Goal: Transaction & Acquisition: Purchase product/service

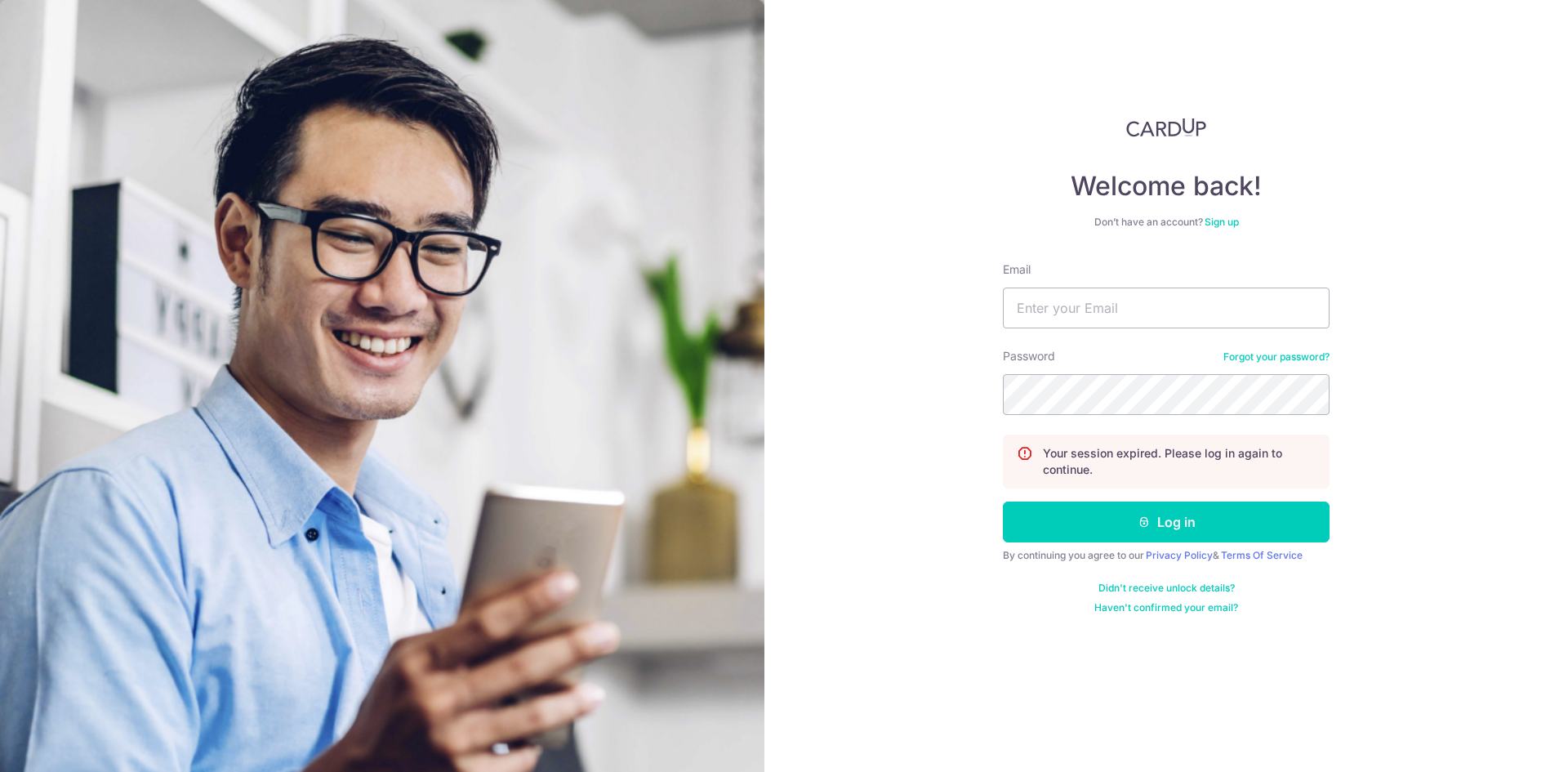
type input "[PERSON_NAME][EMAIL_ADDRESS][DOMAIN_NAME]"
click at [1003, 501] on button "Log in" at bounding box center [1166, 522] width 327 height 41
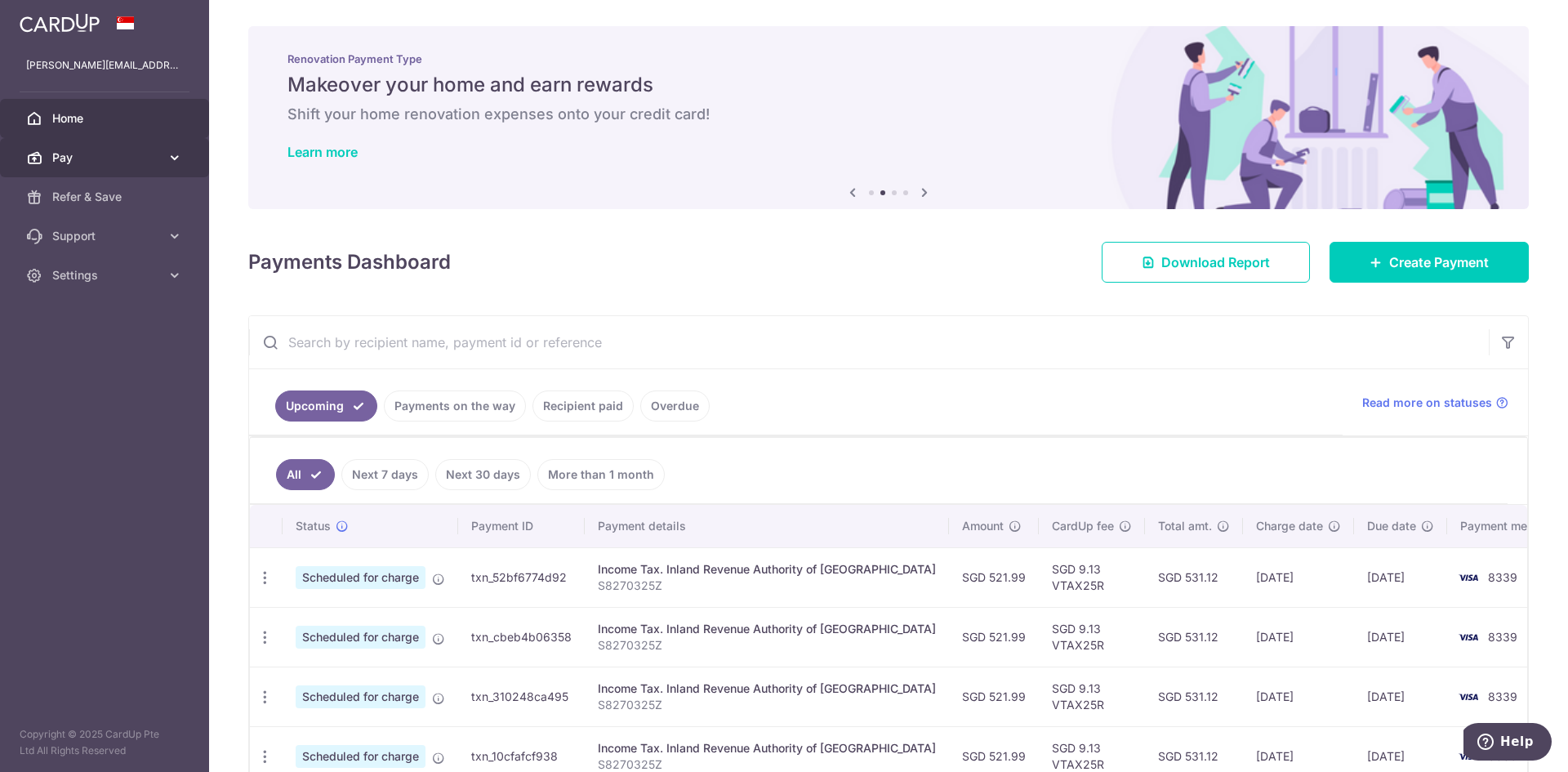
click at [135, 154] on span "Pay" at bounding box center [106, 158] width 108 height 16
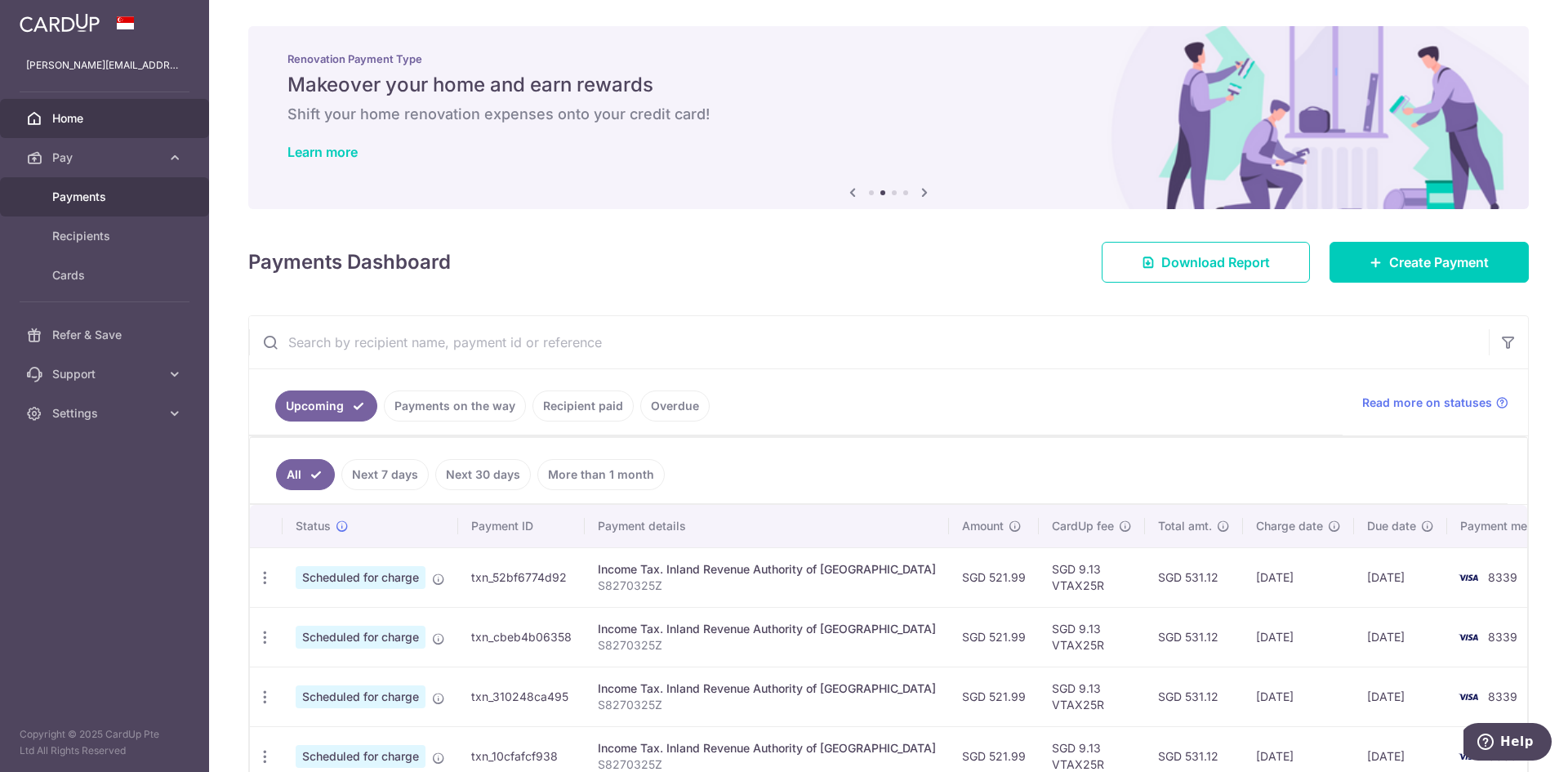
click at [119, 197] on span "Payments" at bounding box center [106, 197] width 108 height 16
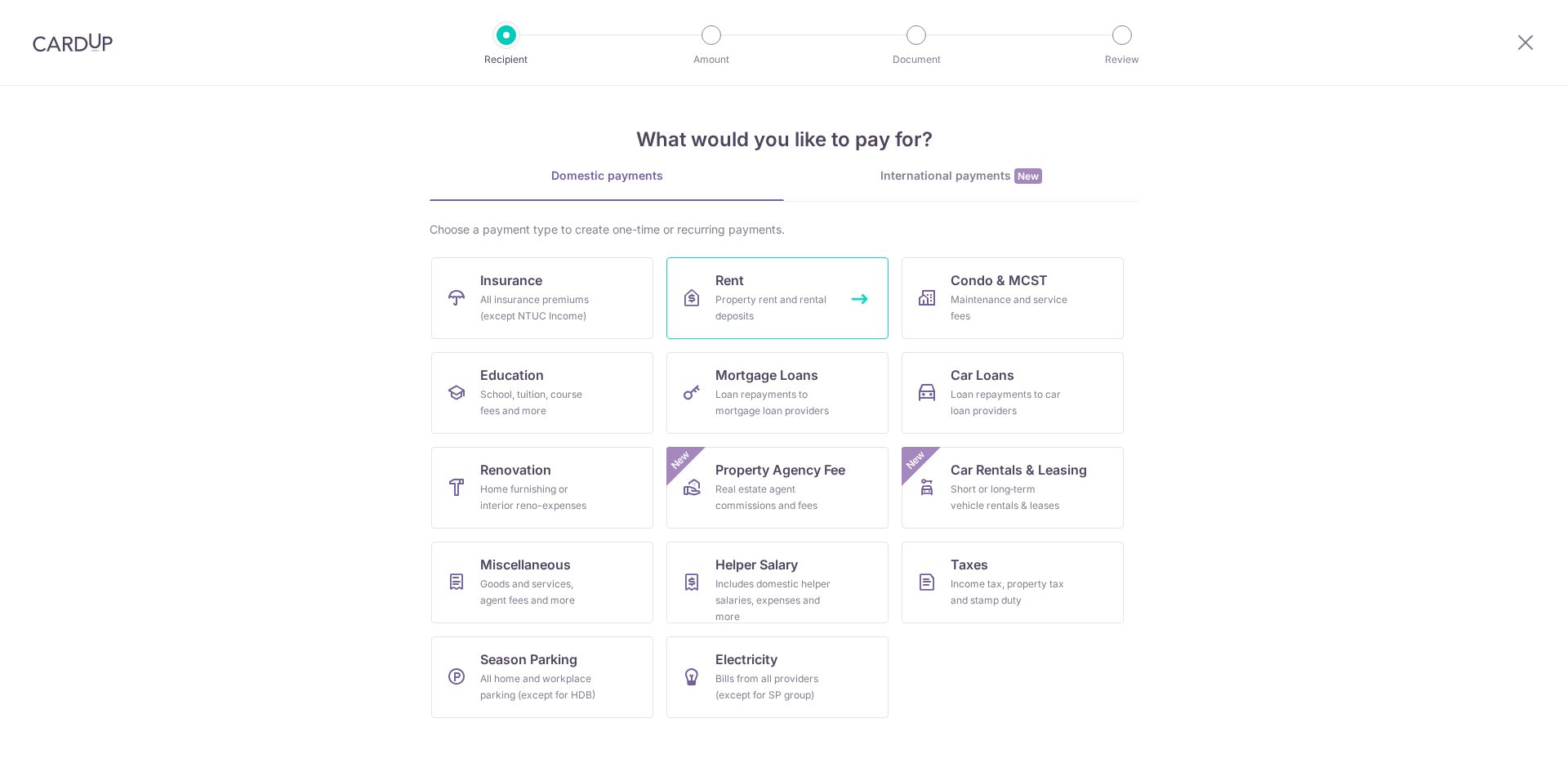
click at [749, 303] on div "Property rent and rental deposits" at bounding box center [774, 307] width 118 height 33
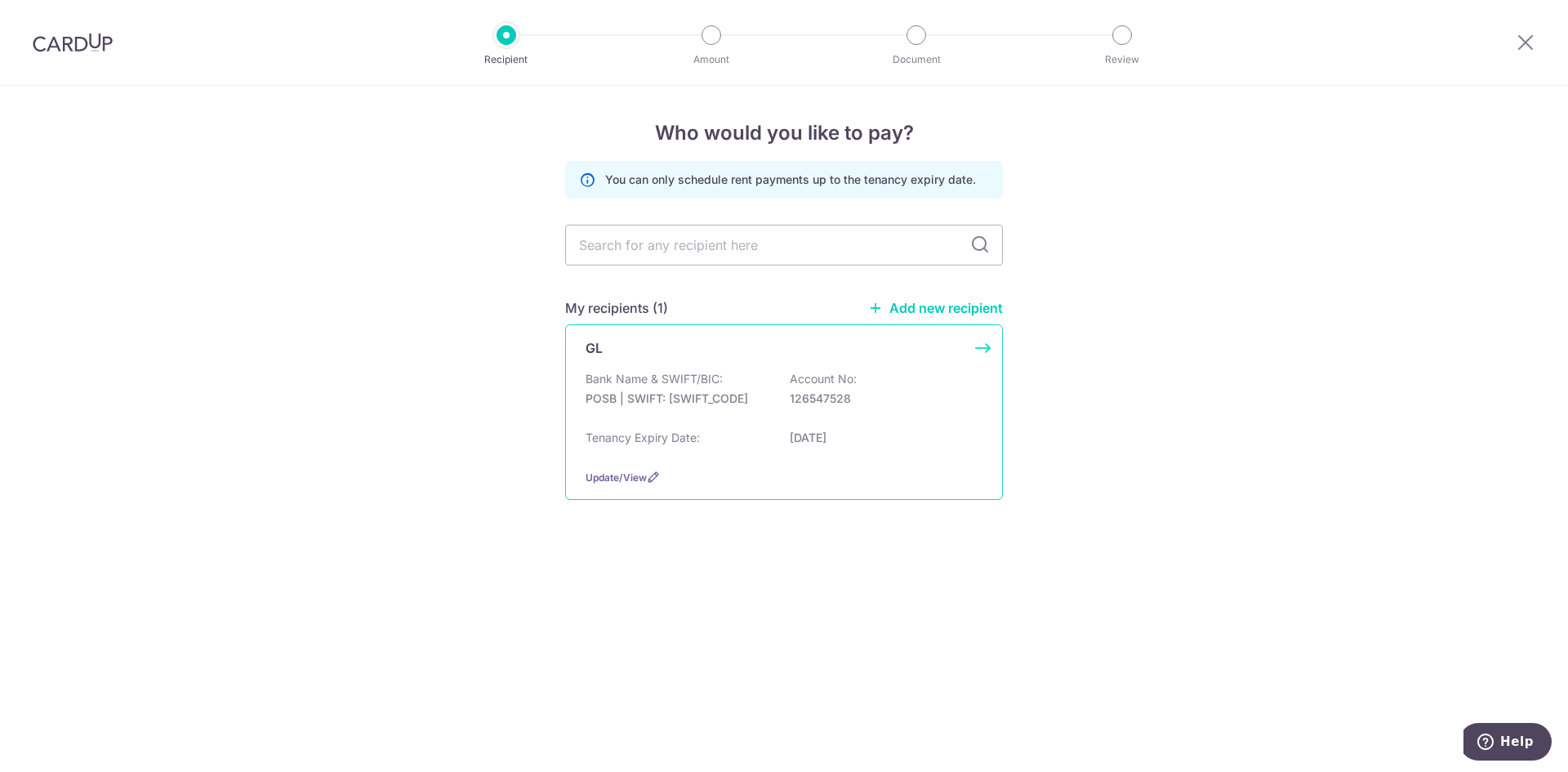
click at [722, 377] on p "Bank Name & SWIFT/BIC:" at bounding box center [654, 378] width 137 height 16
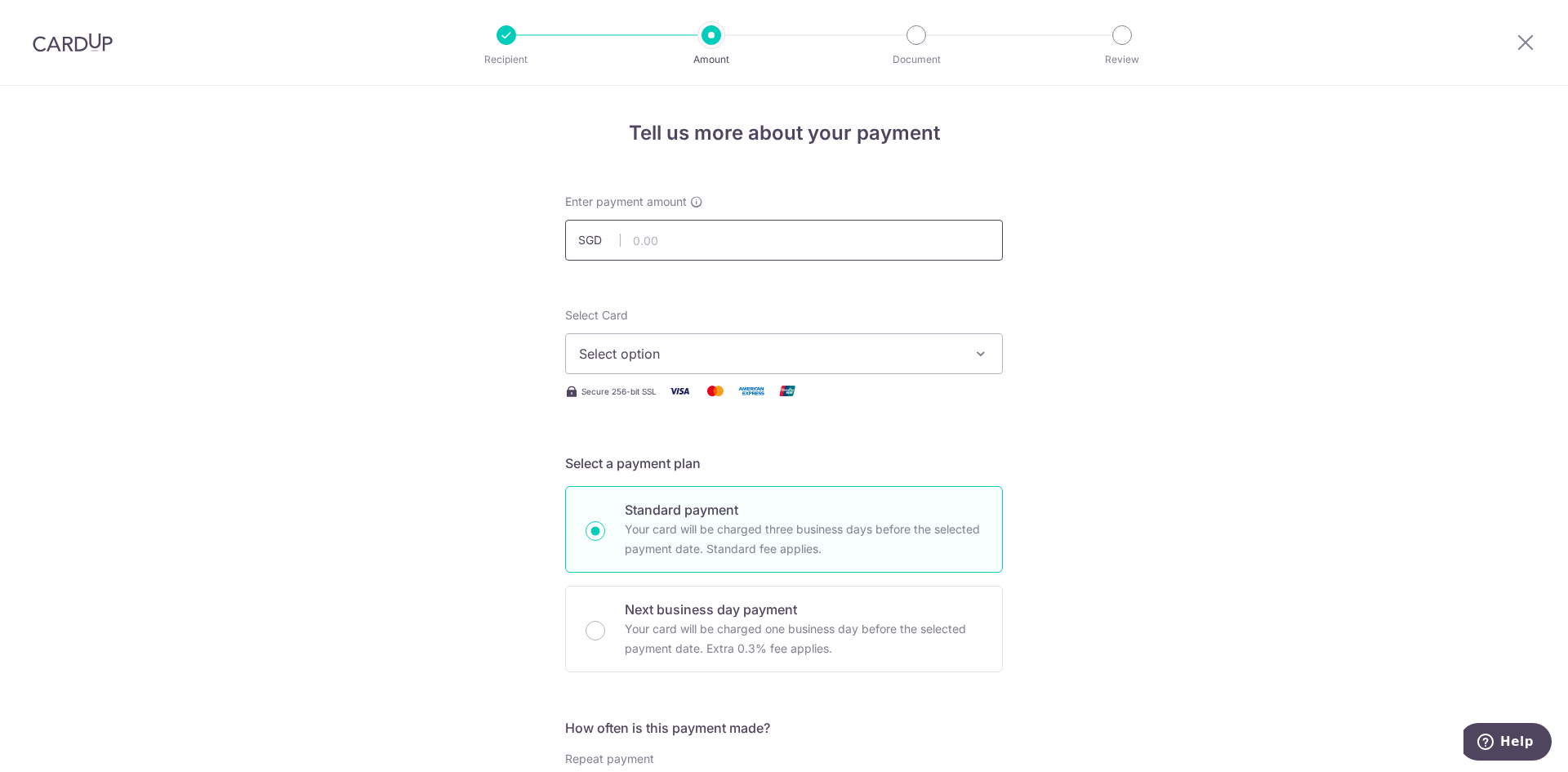
click at [687, 252] on input "text" at bounding box center [784, 240] width 438 height 41
type input "1,000.00"
click at [917, 359] on span "Select option" at bounding box center [768, 353] width 380 height 20
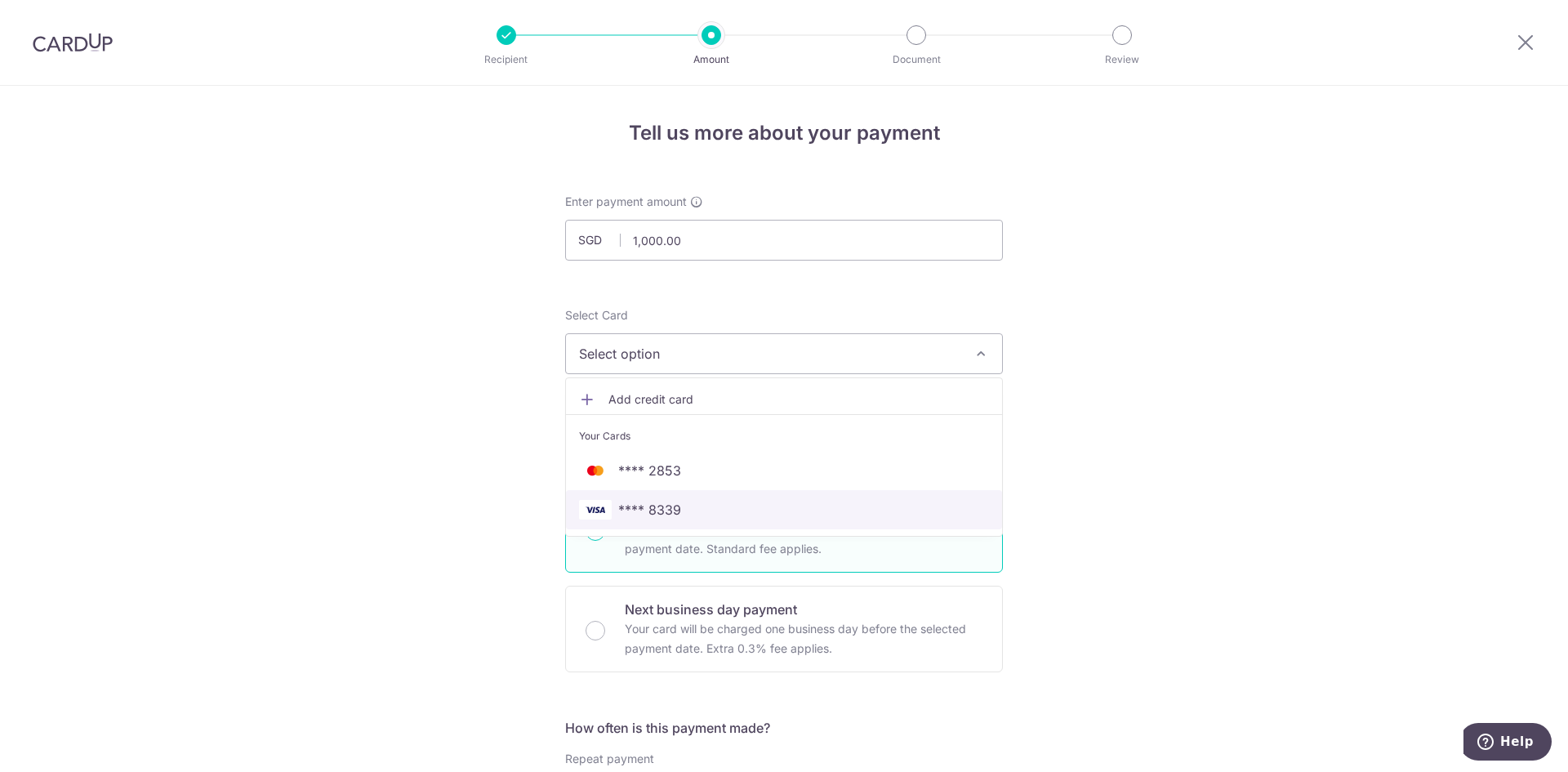
click at [655, 516] on span "**** 8339" at bounding box center [649, 509] width 63 height 20
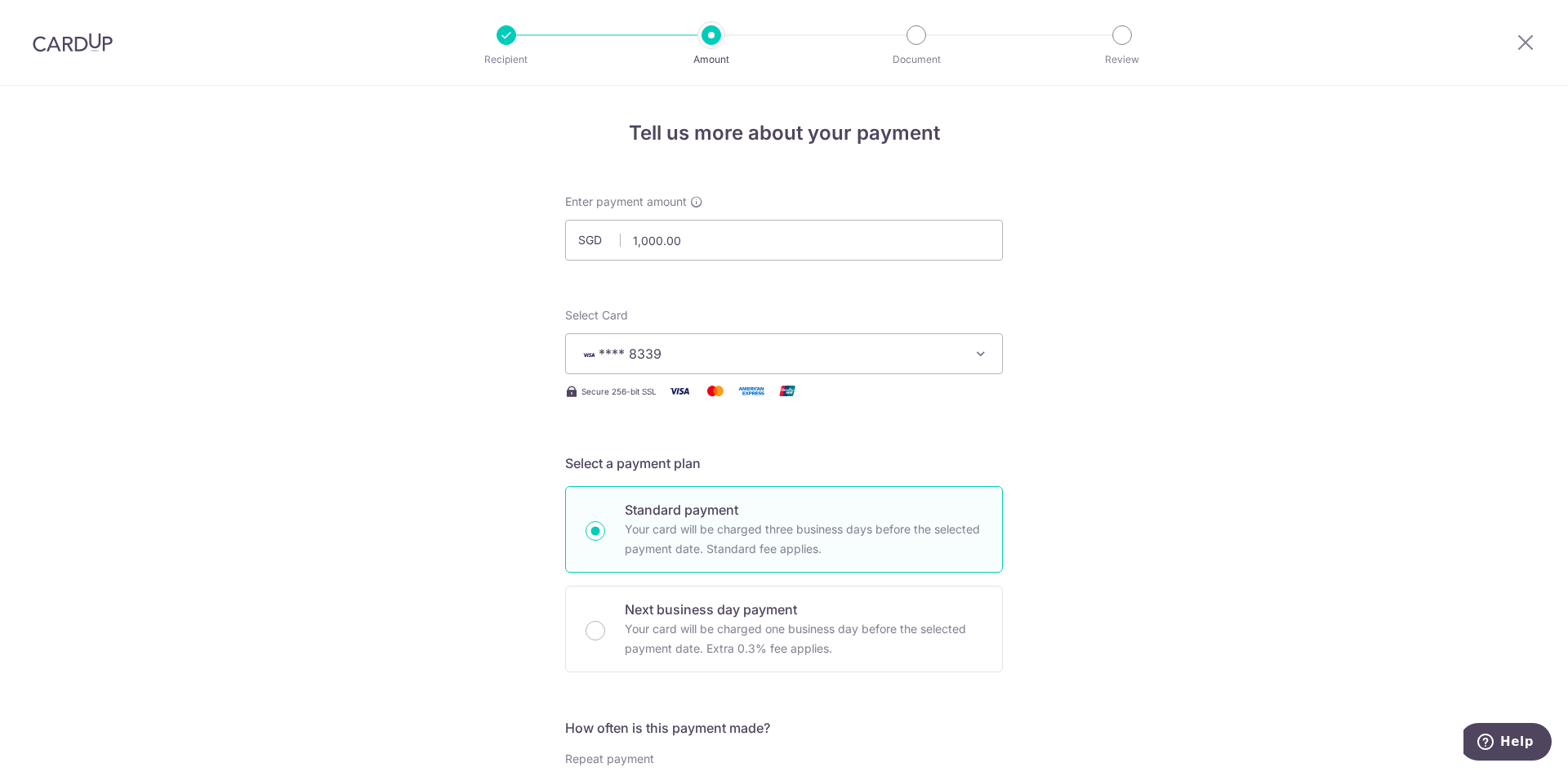
scroll to position [353, 0]
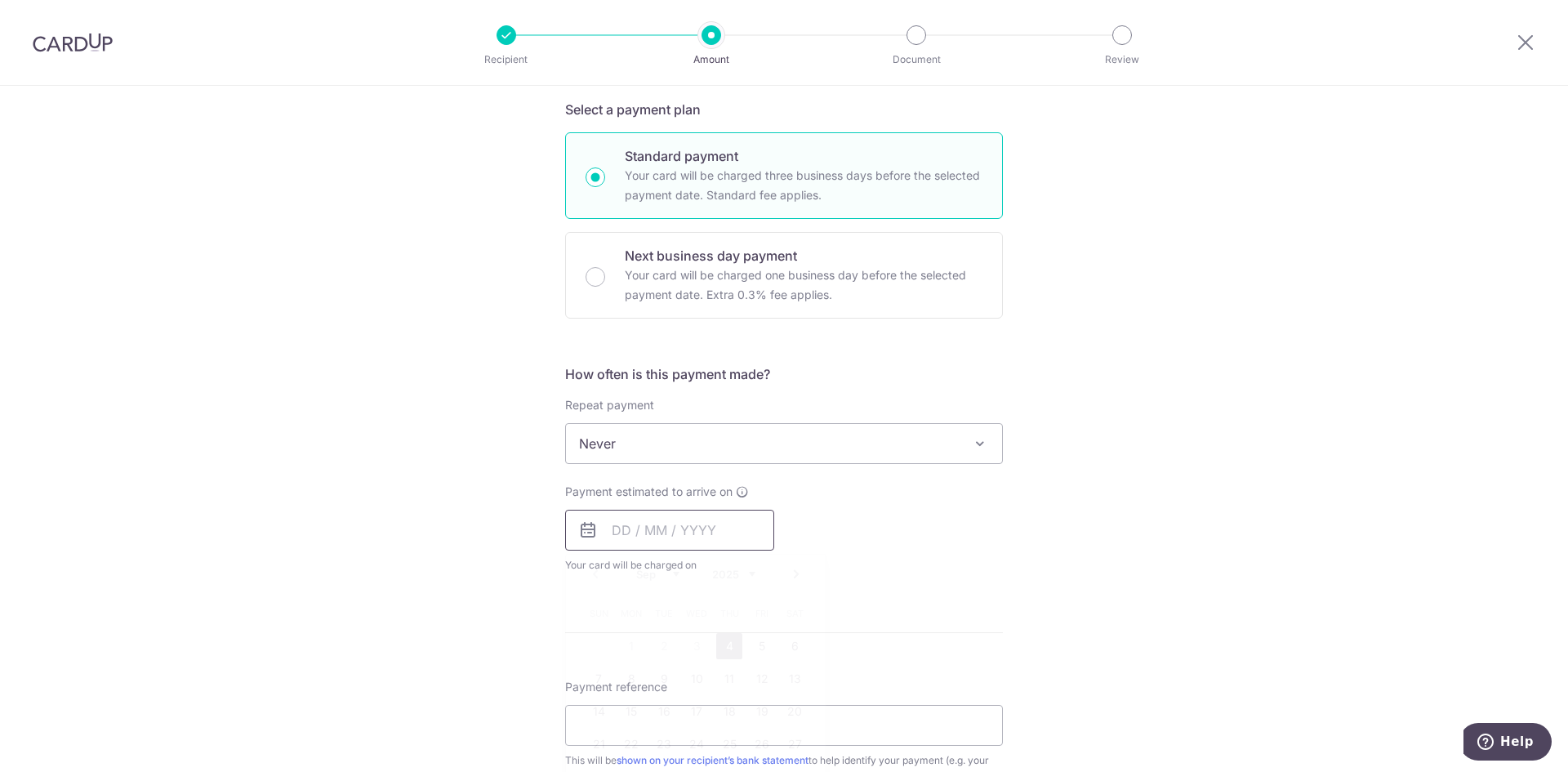
click at [705, 544] on input "text" at bounding box center [670, 530] width 209 height 41
click at [725, 638] on link "4" at bounding box center [728, 646] width 26 height 26
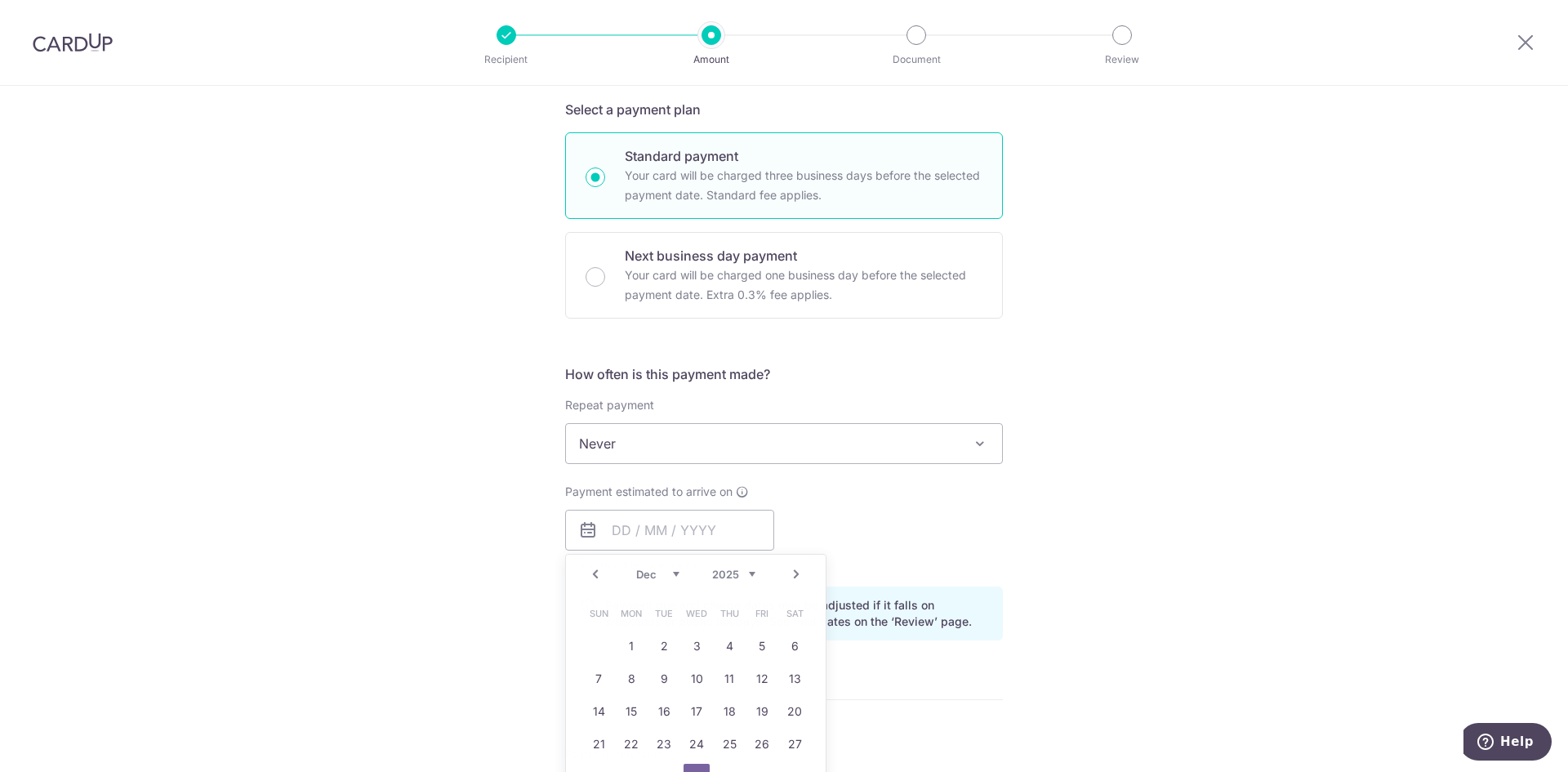
type input "04/09/2025"
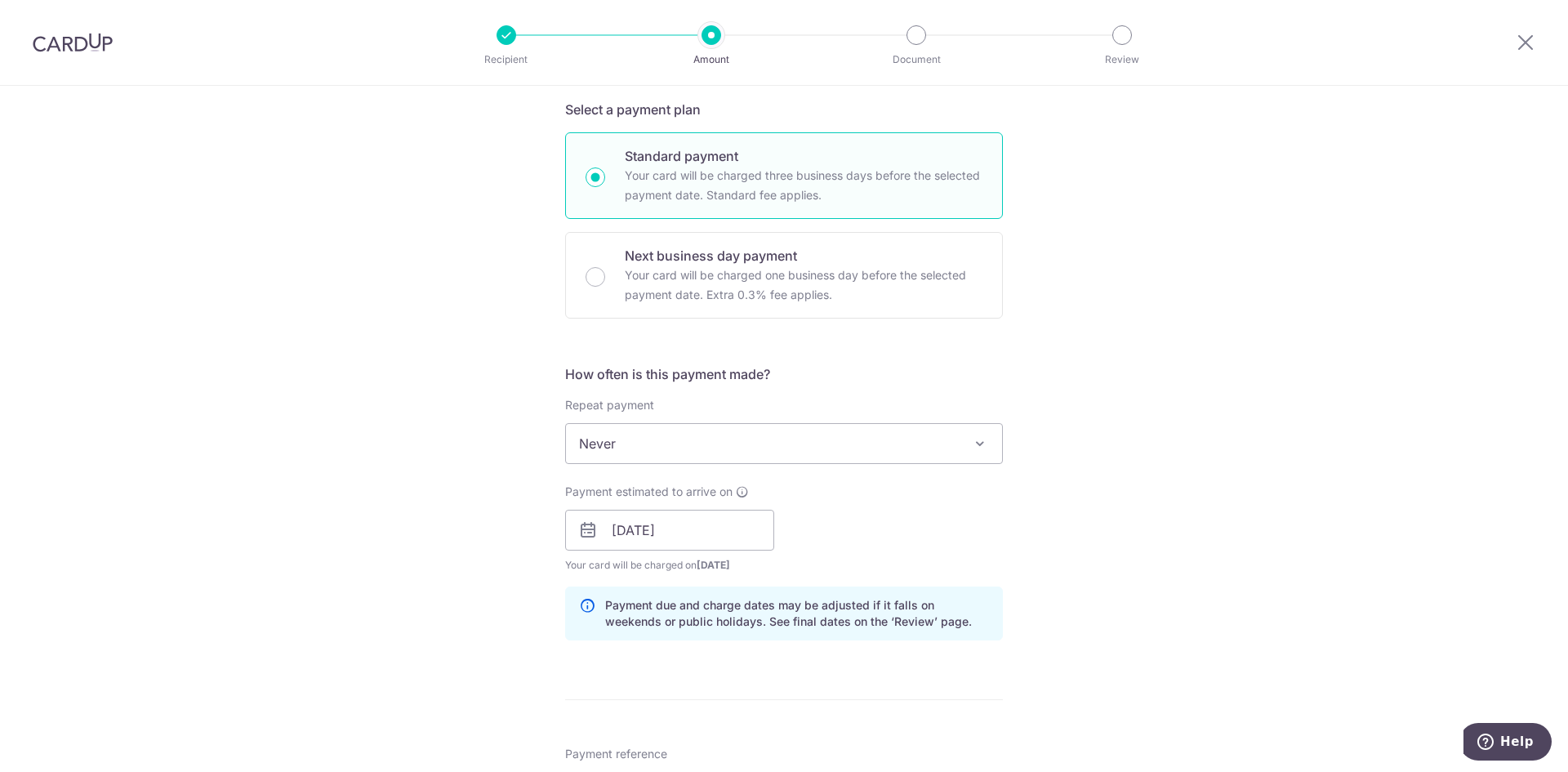
click at [1100, 512] on div "Tell us more about your payment Enter payment amount SGD 1,000.00 1000.00 Selec…" at bounding box center [784, 504] width 1568 height 1544
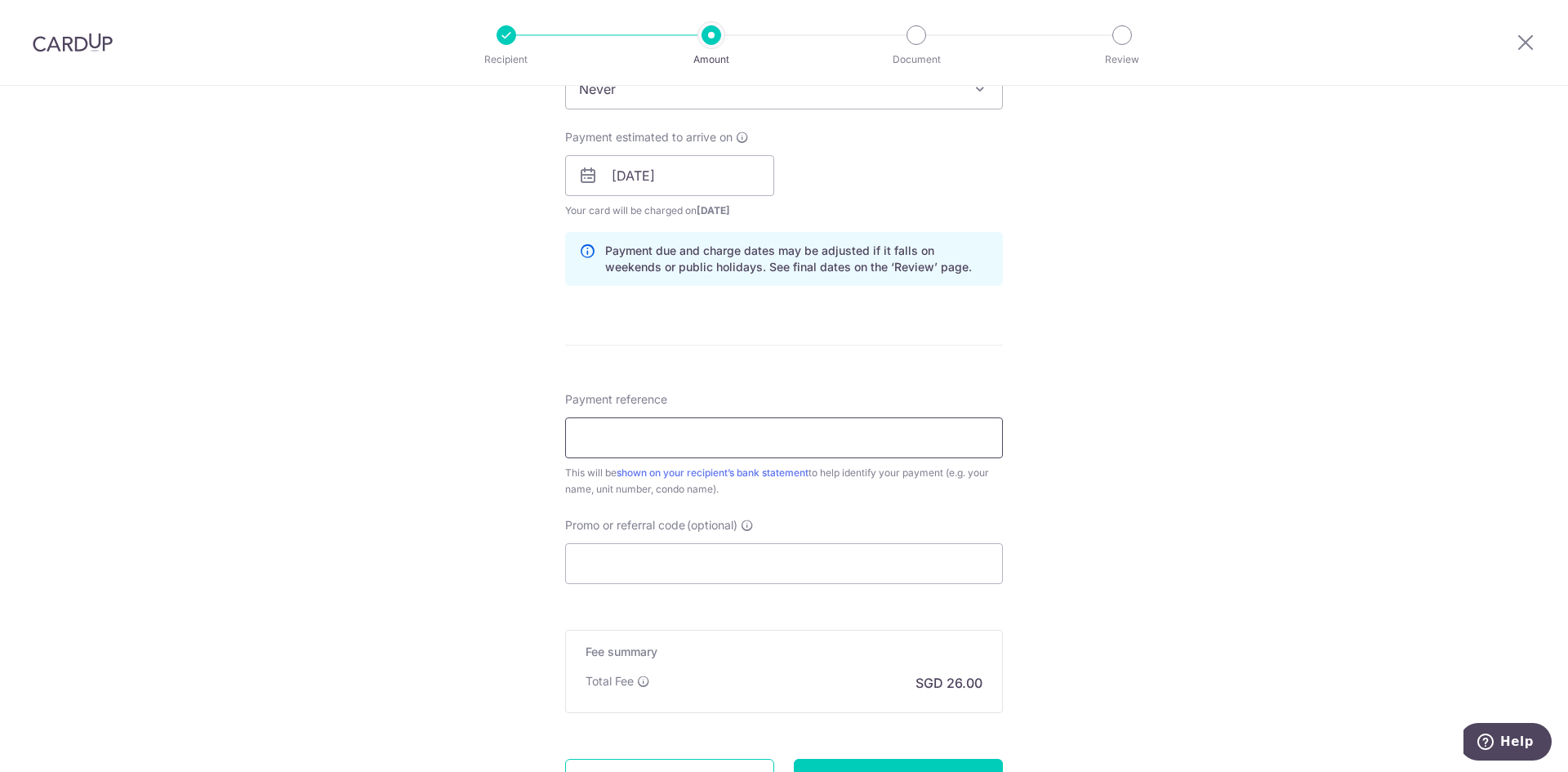
click at [842, 439] on input "Payment reference" at bounding box center [784, 438] width 438 height 41
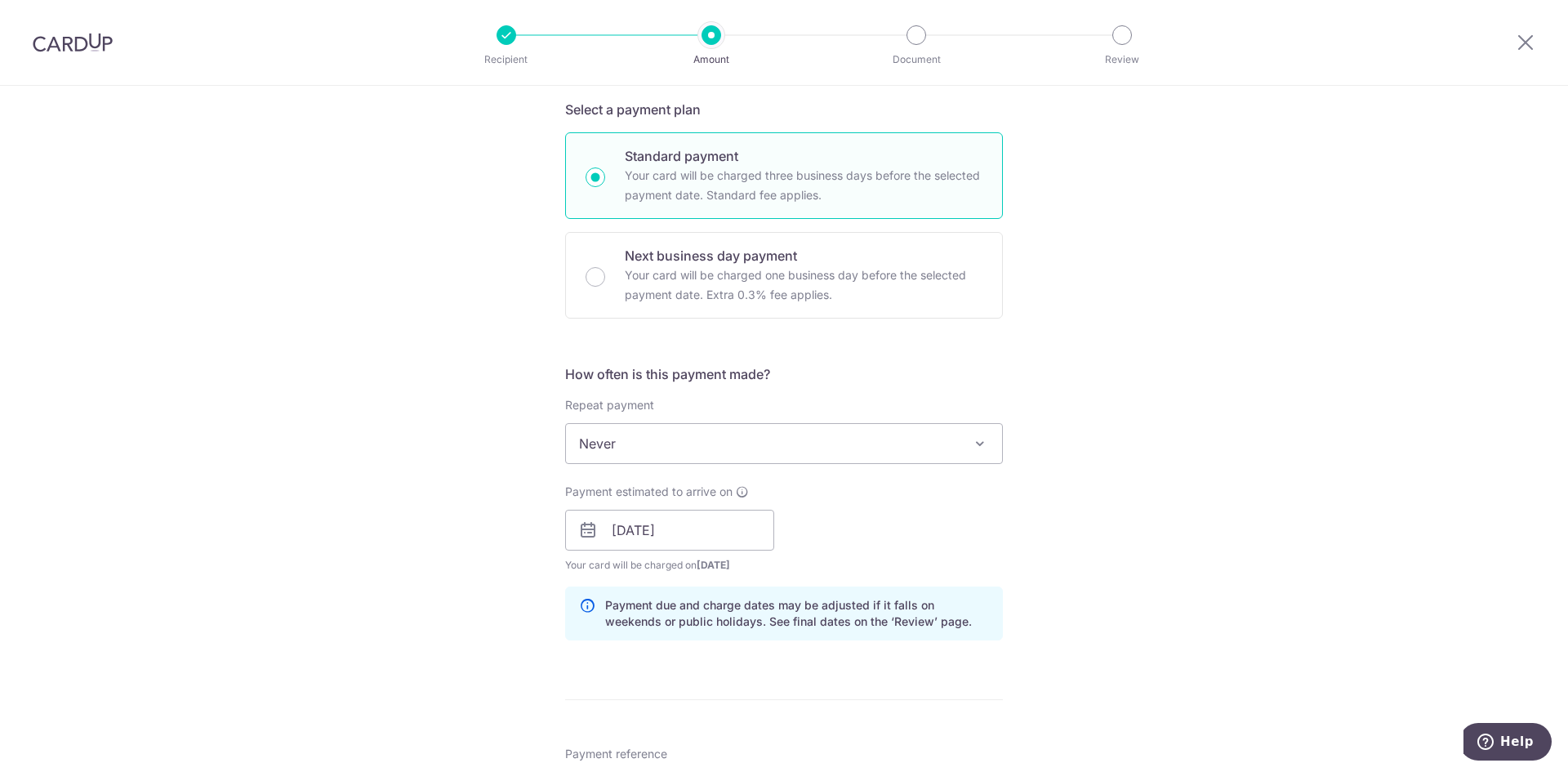
scroll to position [0, 0]
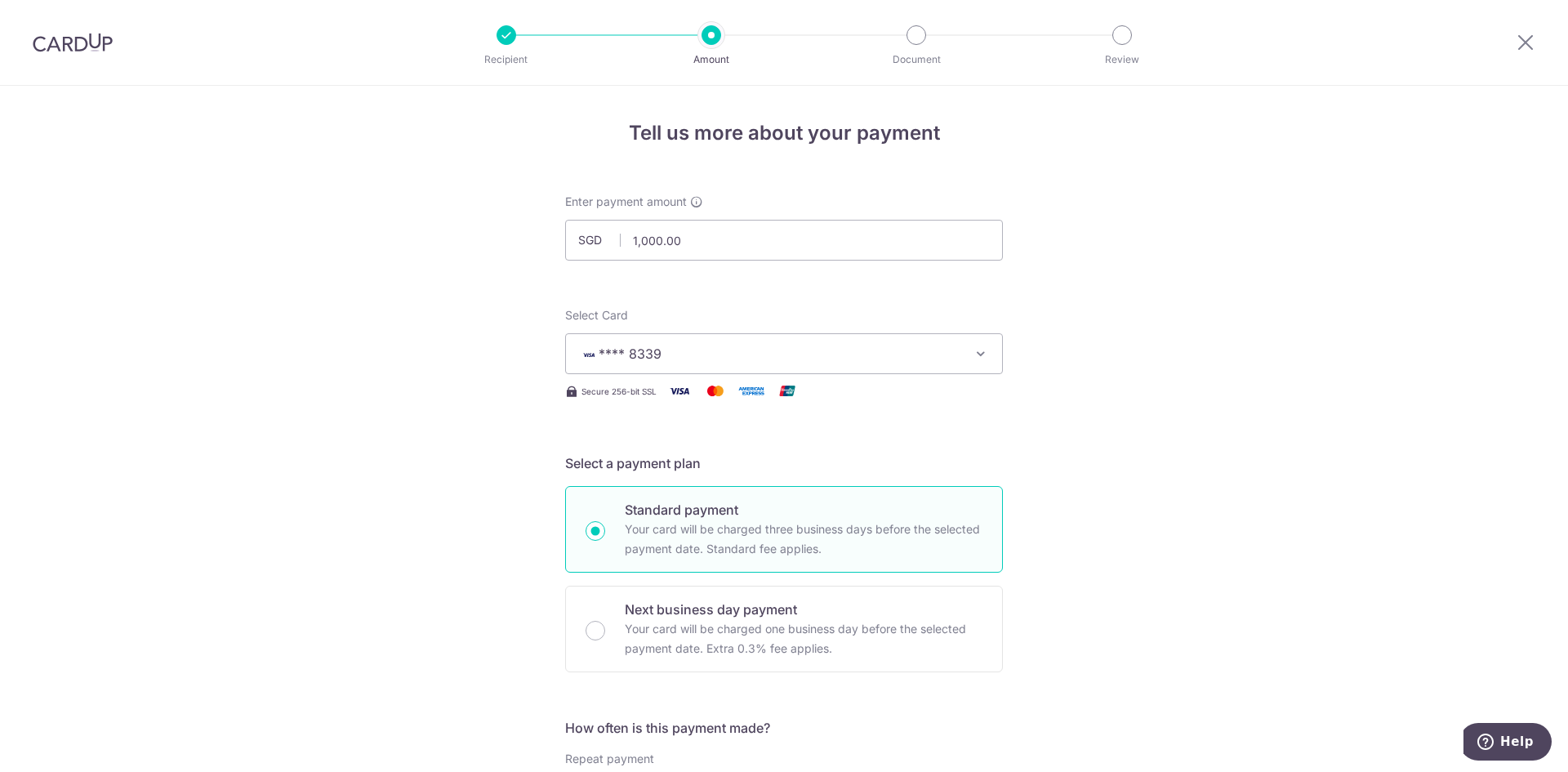
type input "From SL"
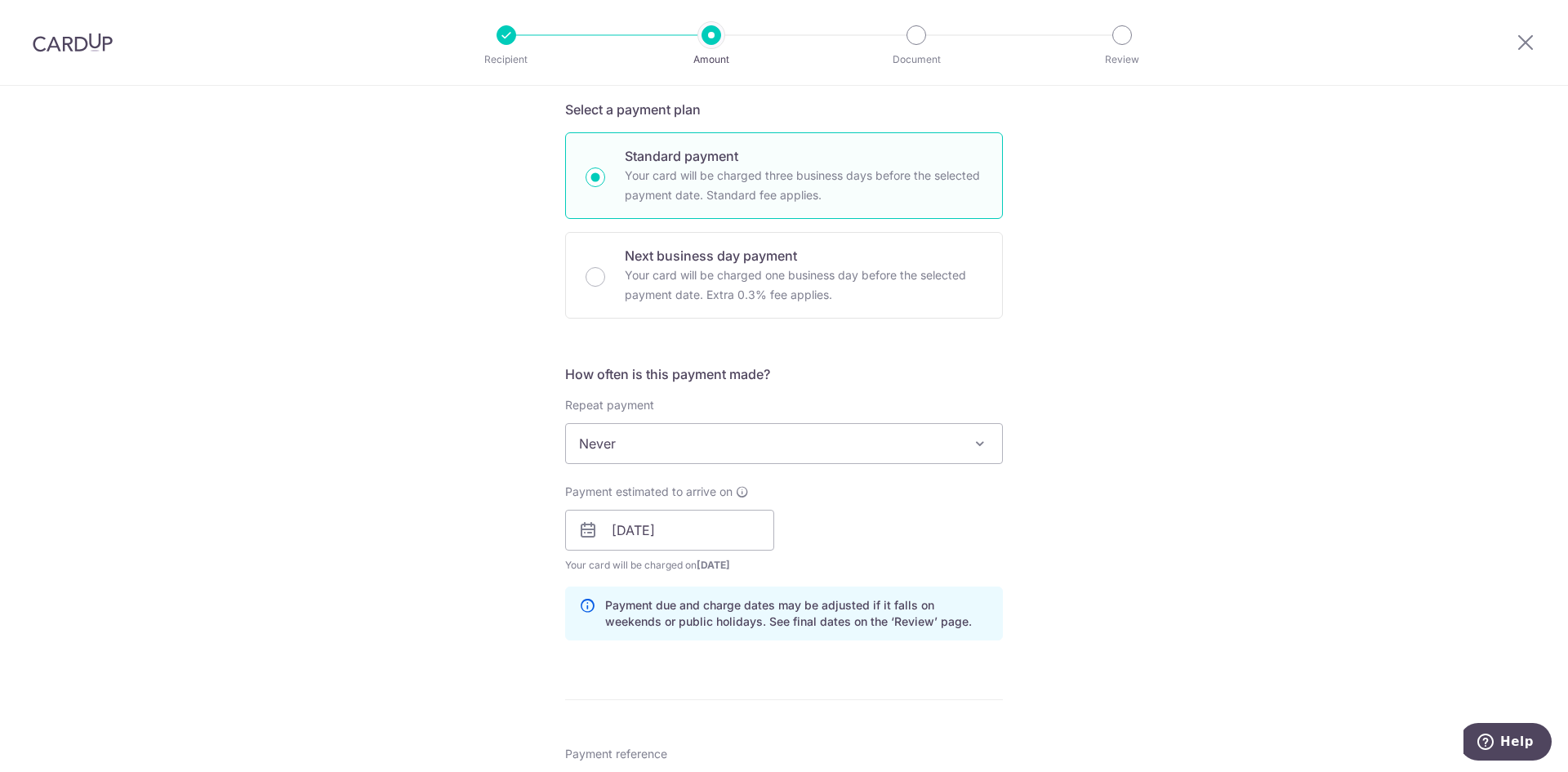
scroll to position [708, 0]
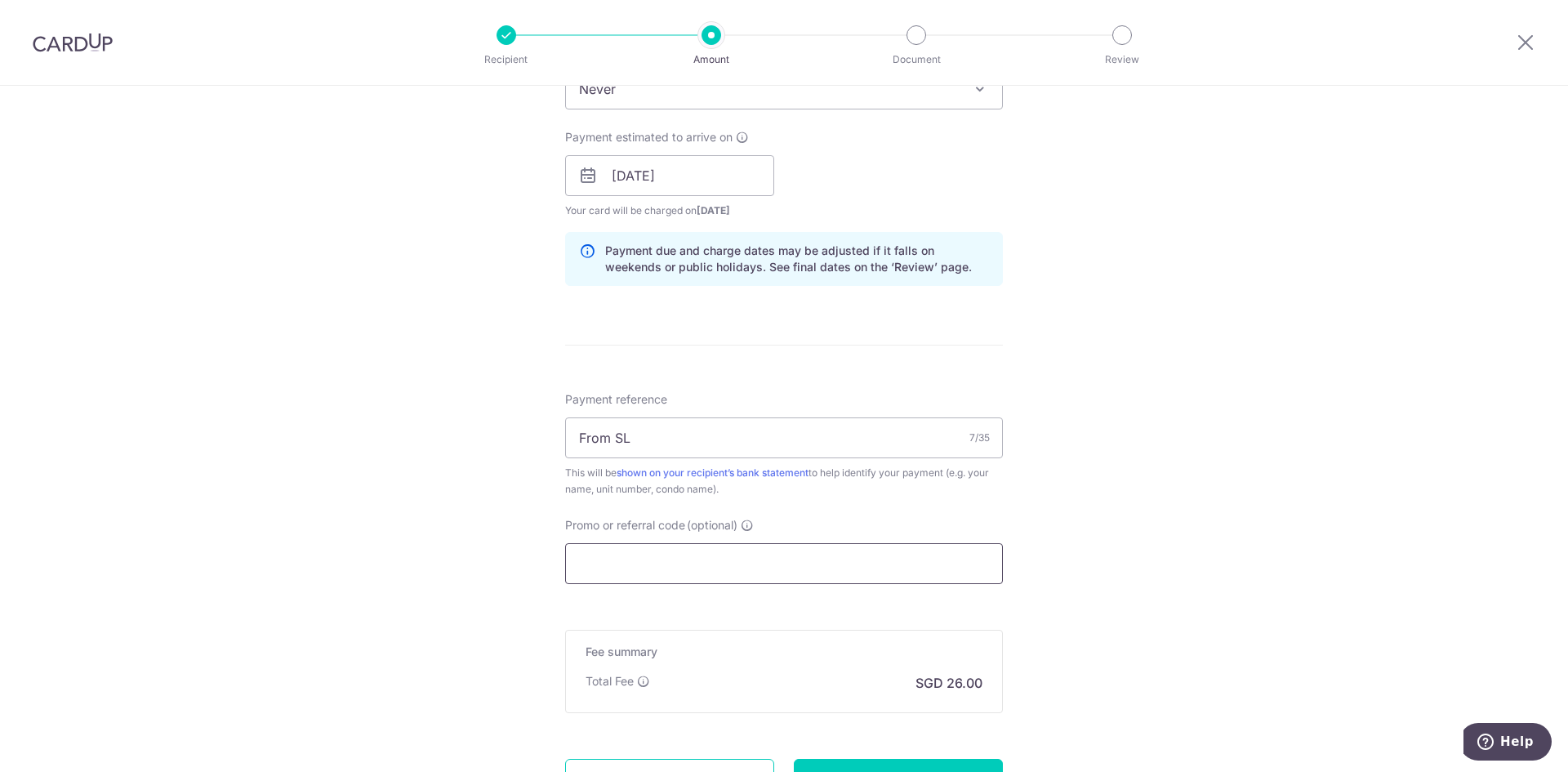
click at [665, 558] on input "Promo or referral code (optional)" at bounding box center [784, 564] width 438 height 41
paste input "SAVERENT179"
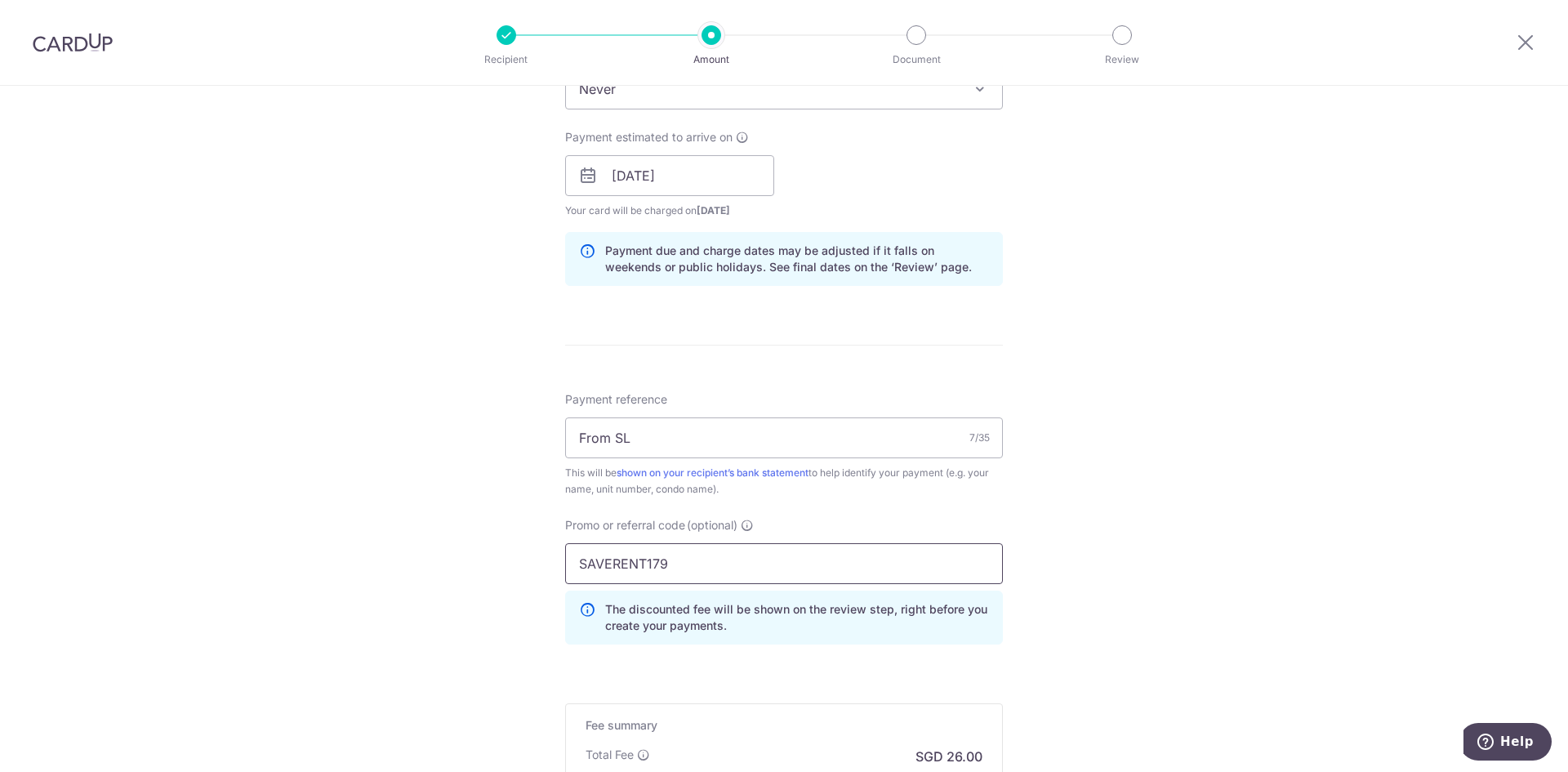
type input "SAVERENT179"
click at [1136, 502] on div "Tell us more about your payment Enter payment amount SGD 1,000.00 1000.00 Selec…" at bounding box center [784, 186] width 1568 height 1618
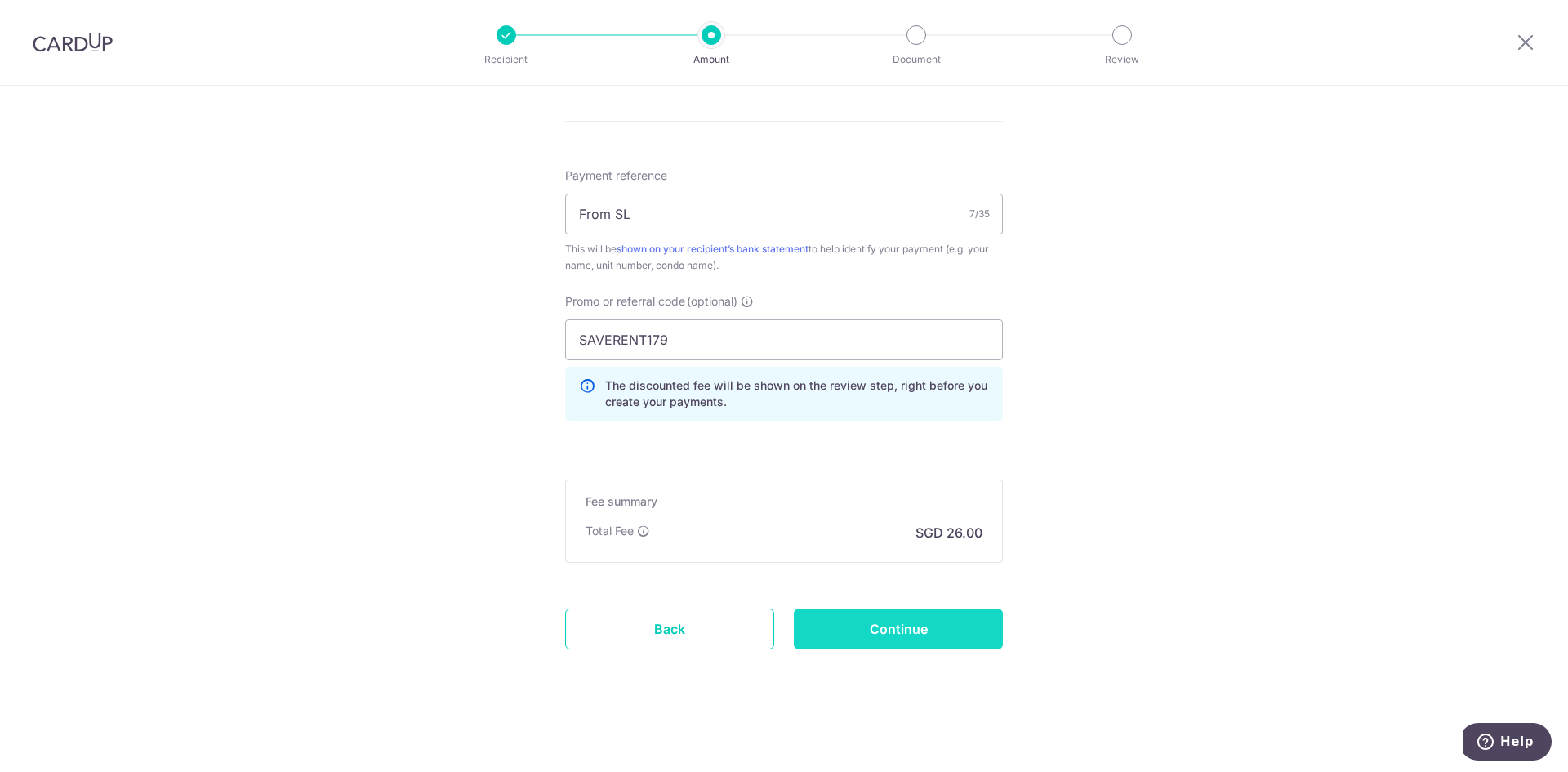
click at [911, 631] on input "Continue" at bounding box center [898, 629] width 209 height 41
type input "Create Schedule"
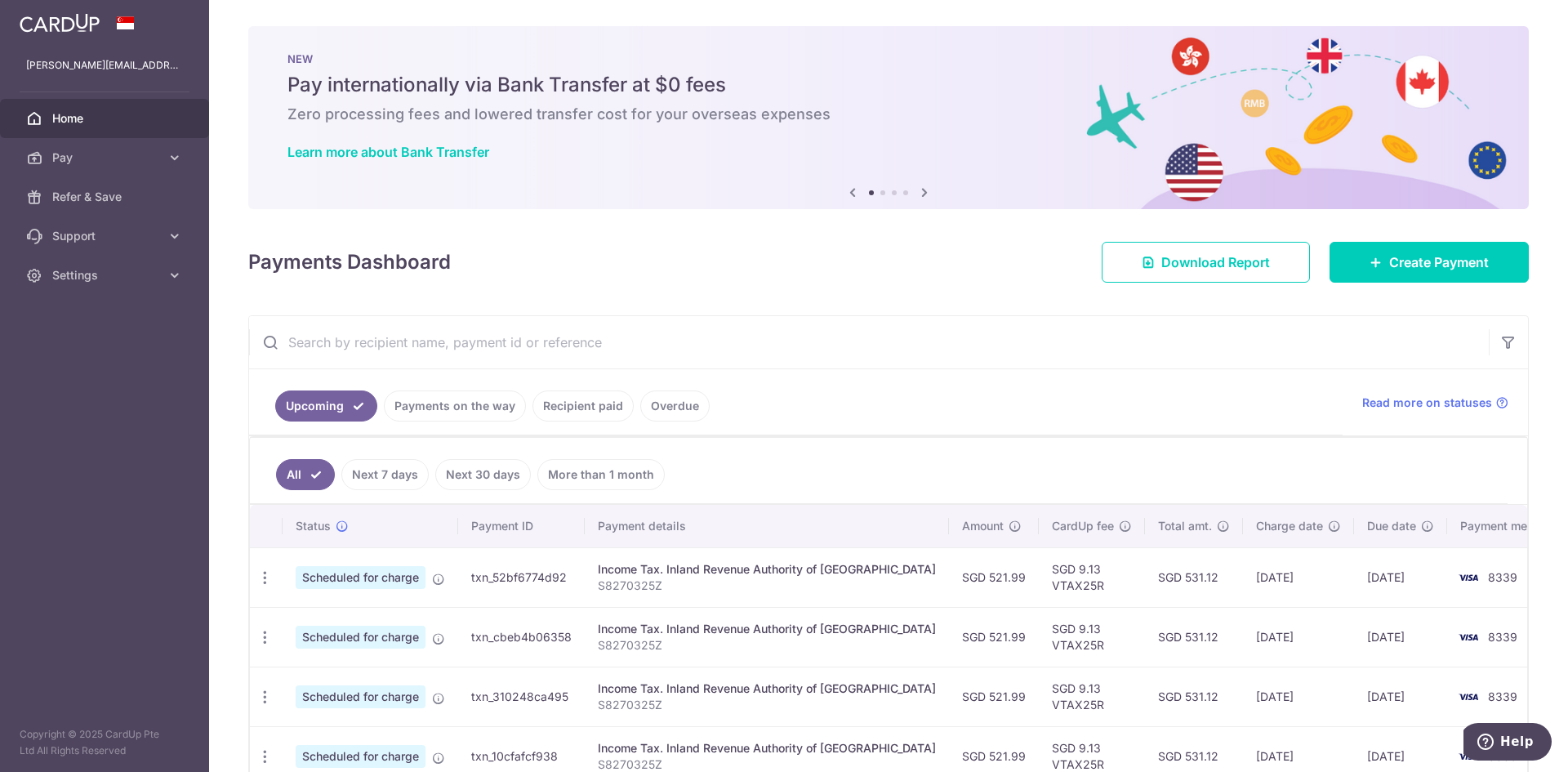
click at [921, 189] on icon at bounding box center [924, 191] width 20 height 20
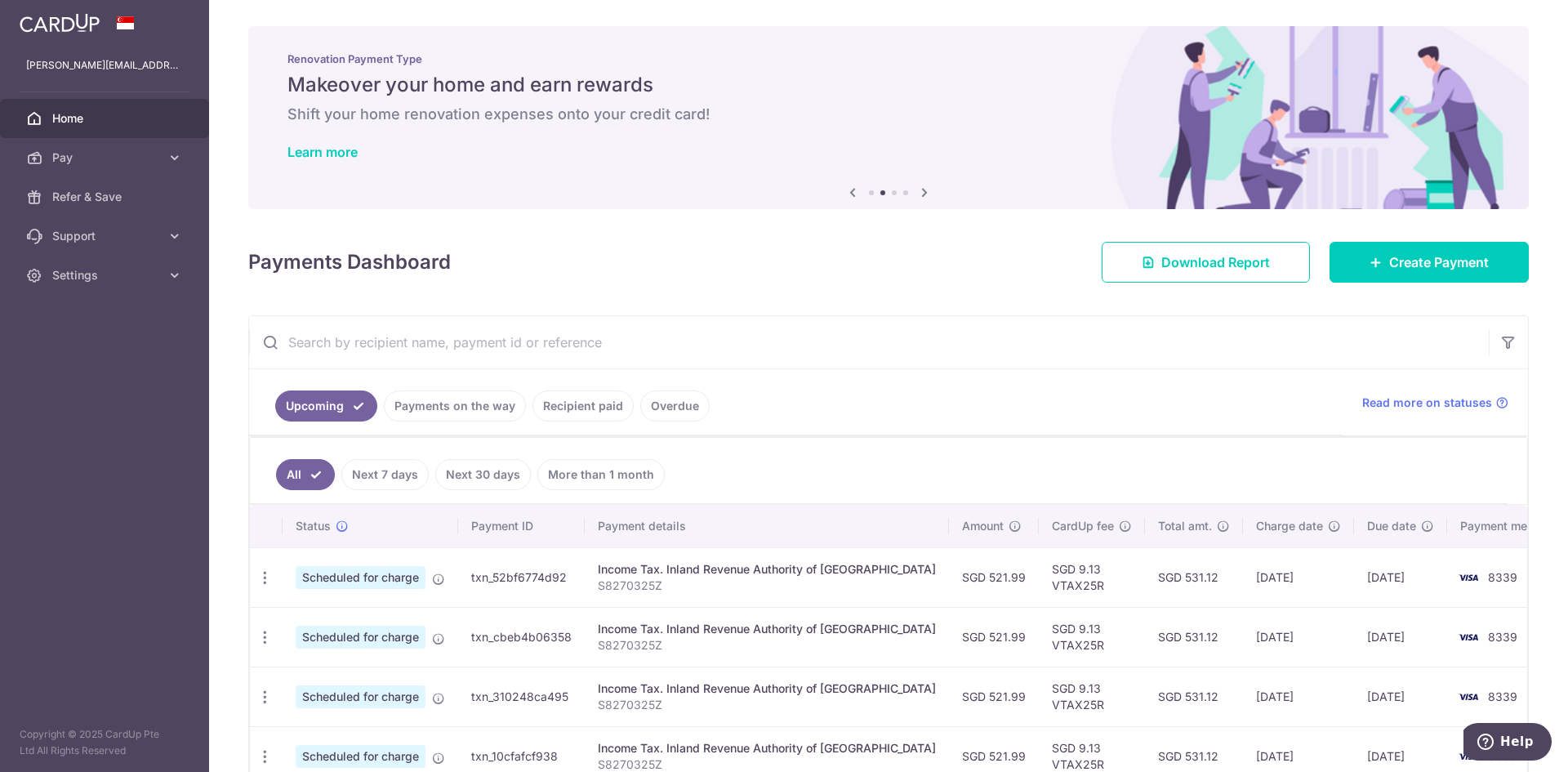
click at [916, 191] on icon at bounding box center [924, 191] width 20 height 20
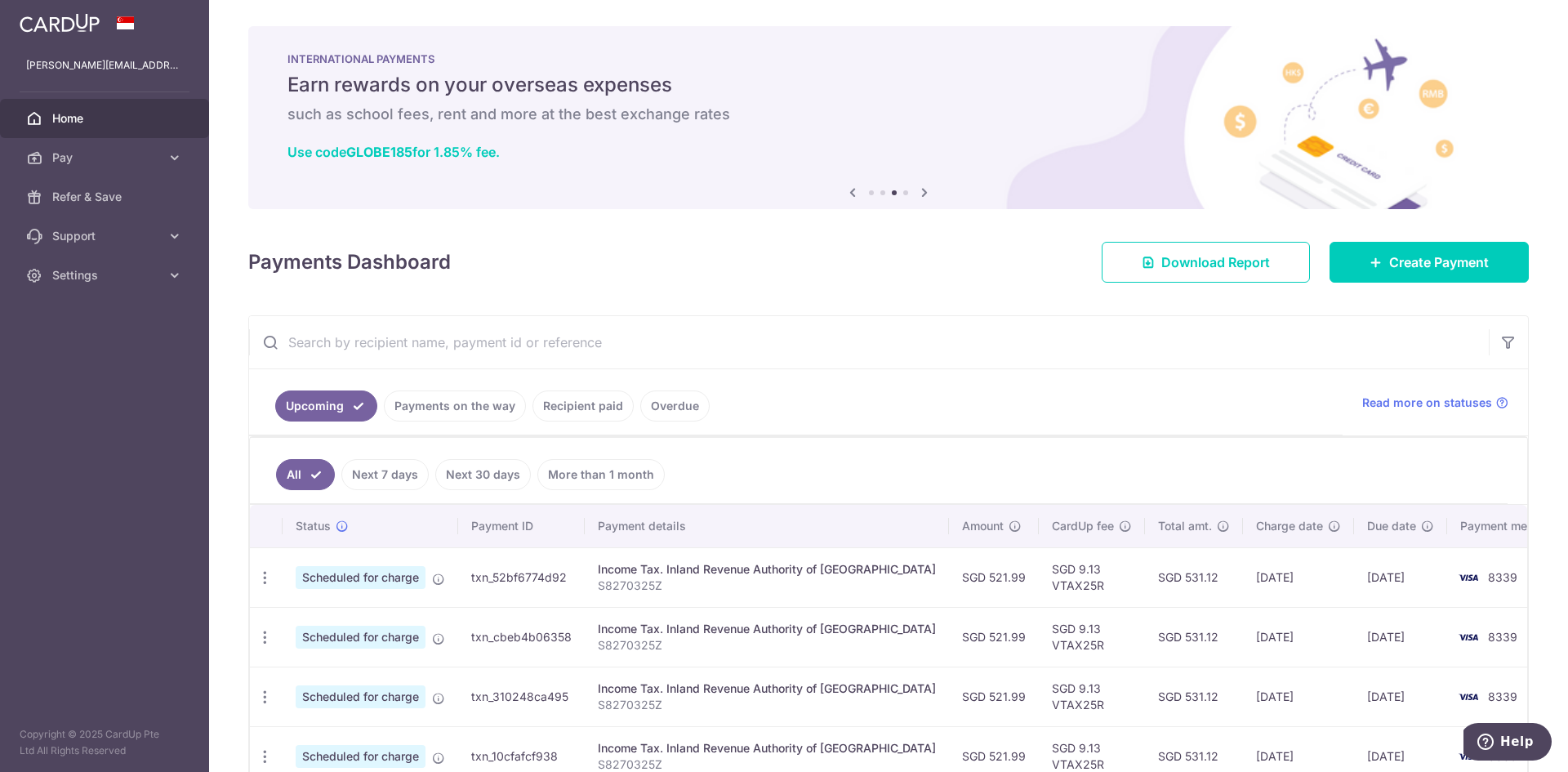
click at [916, 191] on icon at bounding box center [924, 191] width 20 height 20
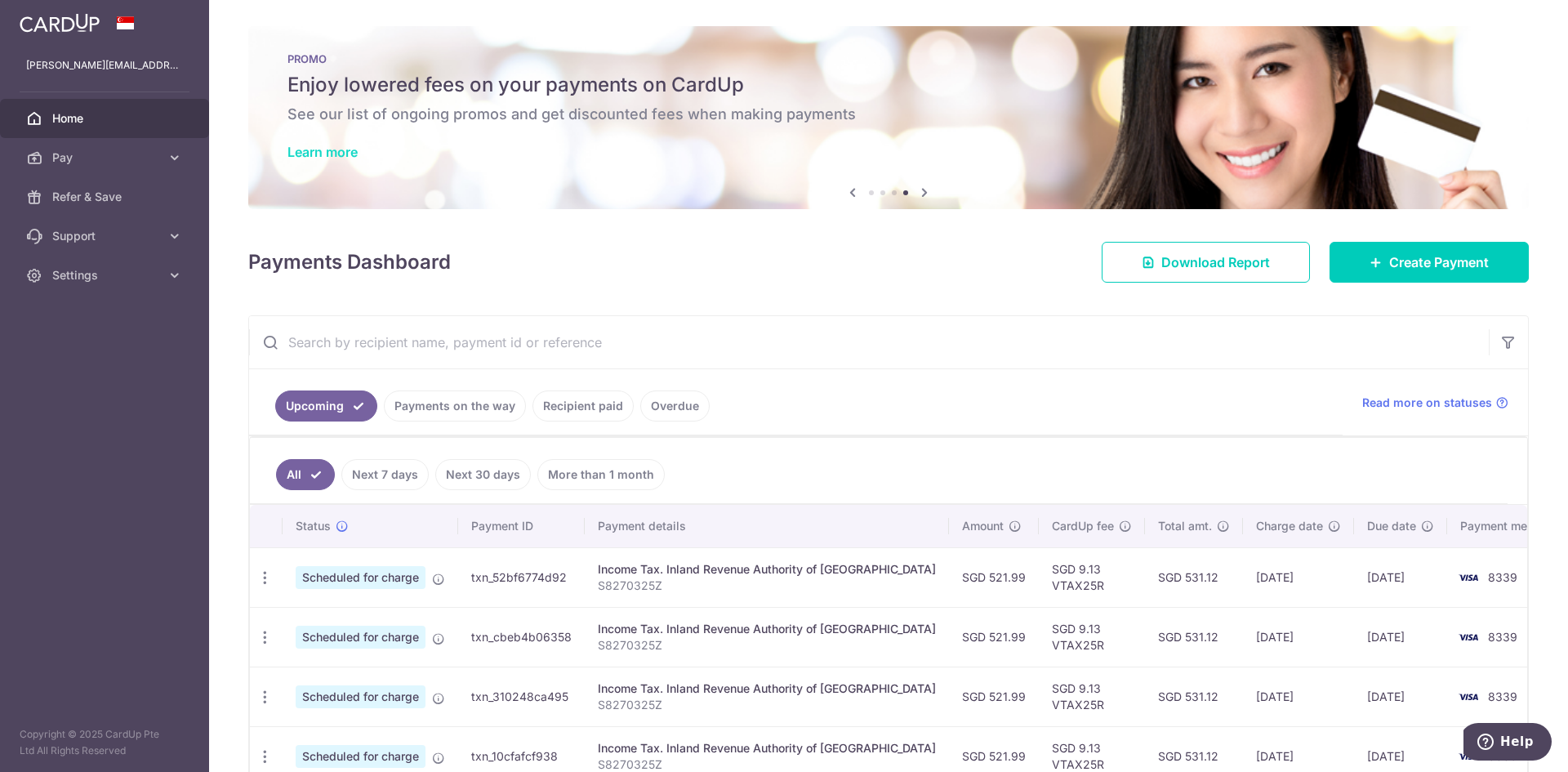
click at [298, 155] on link "Learn more" at bounding box center [322, 151] width 70 height 16
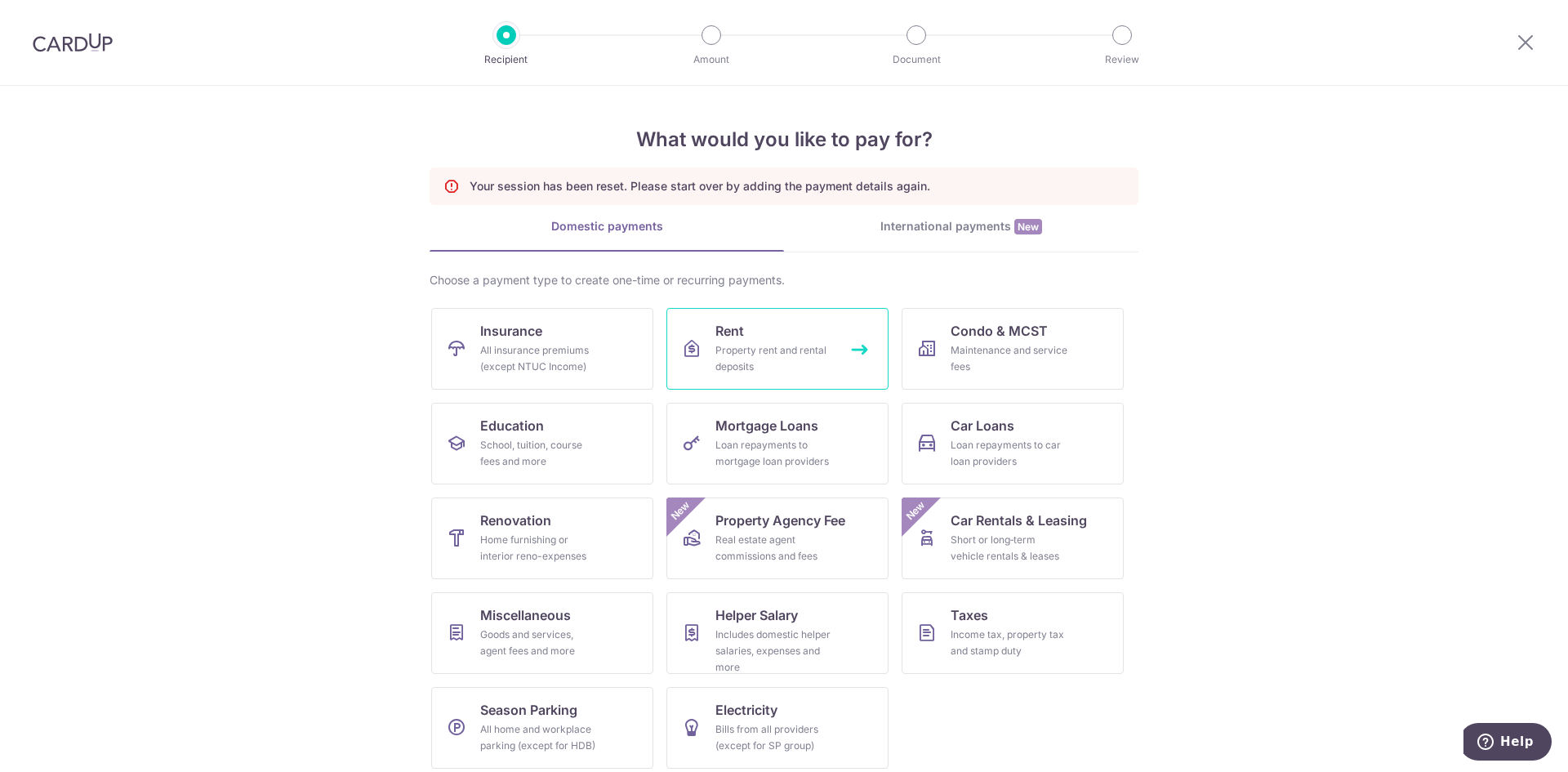
click at [757, 353] on div "Property rent and rental deposits" at bounding box center [774, 358] width 118 height 33
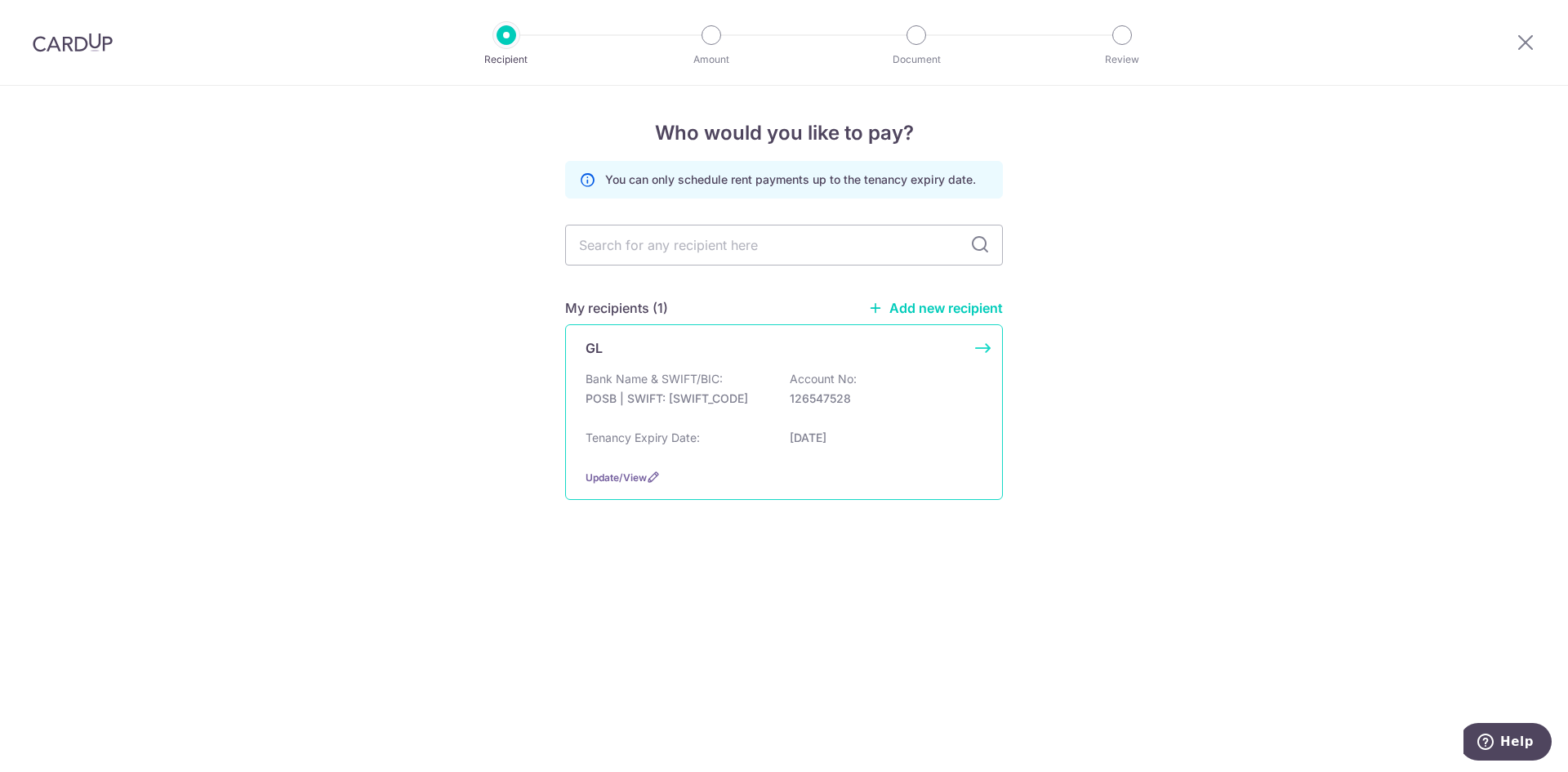
click at [677, 428] on div "Bank Name & SWIFT/BIC: POSB | SWIFT: DBSSSGSGXXX Account No: 126547528 Tenancy …" at bounding box center [784, 412] width 397 height 85
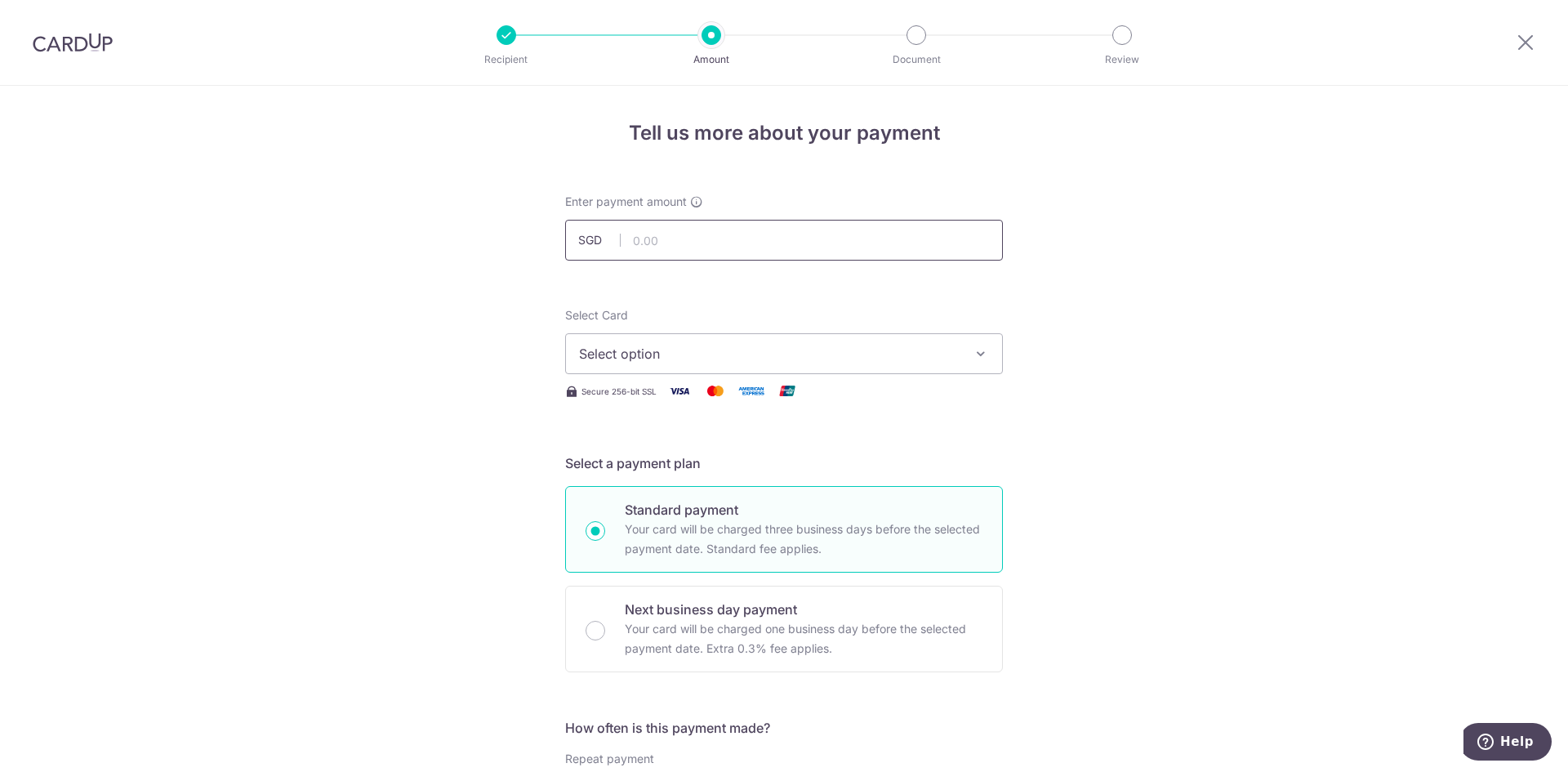
click at [666, 248] on input "text" at bounding box center [784, 240] width 438 height 41
type input "1,000.00"
click at [906, 368] on button "Select option" at bounding box center [784, 353] width 438 height 41
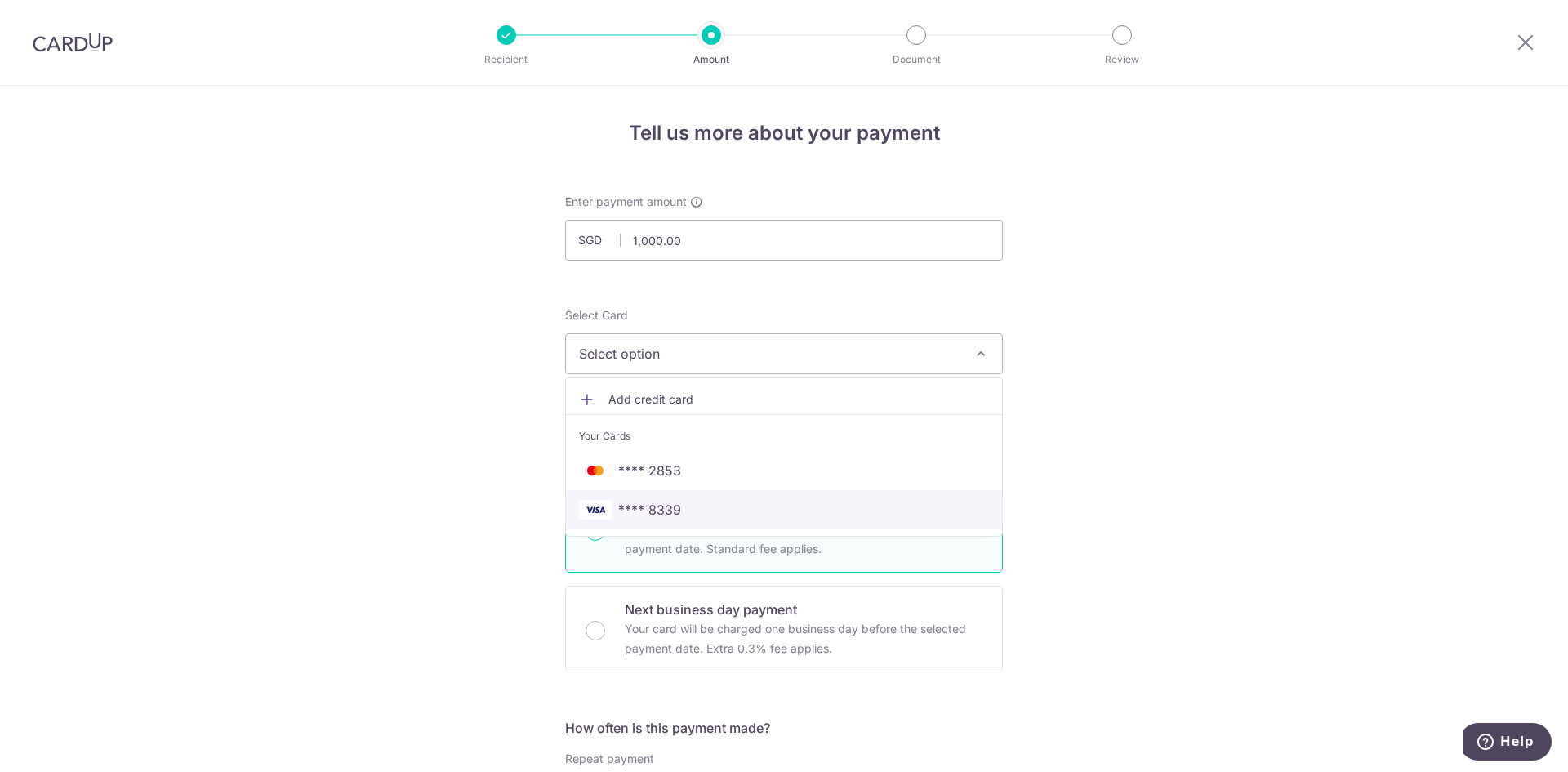
click at [682, 508] on span "**** 8339" at bounding box center [784, 509] width 410 height 20
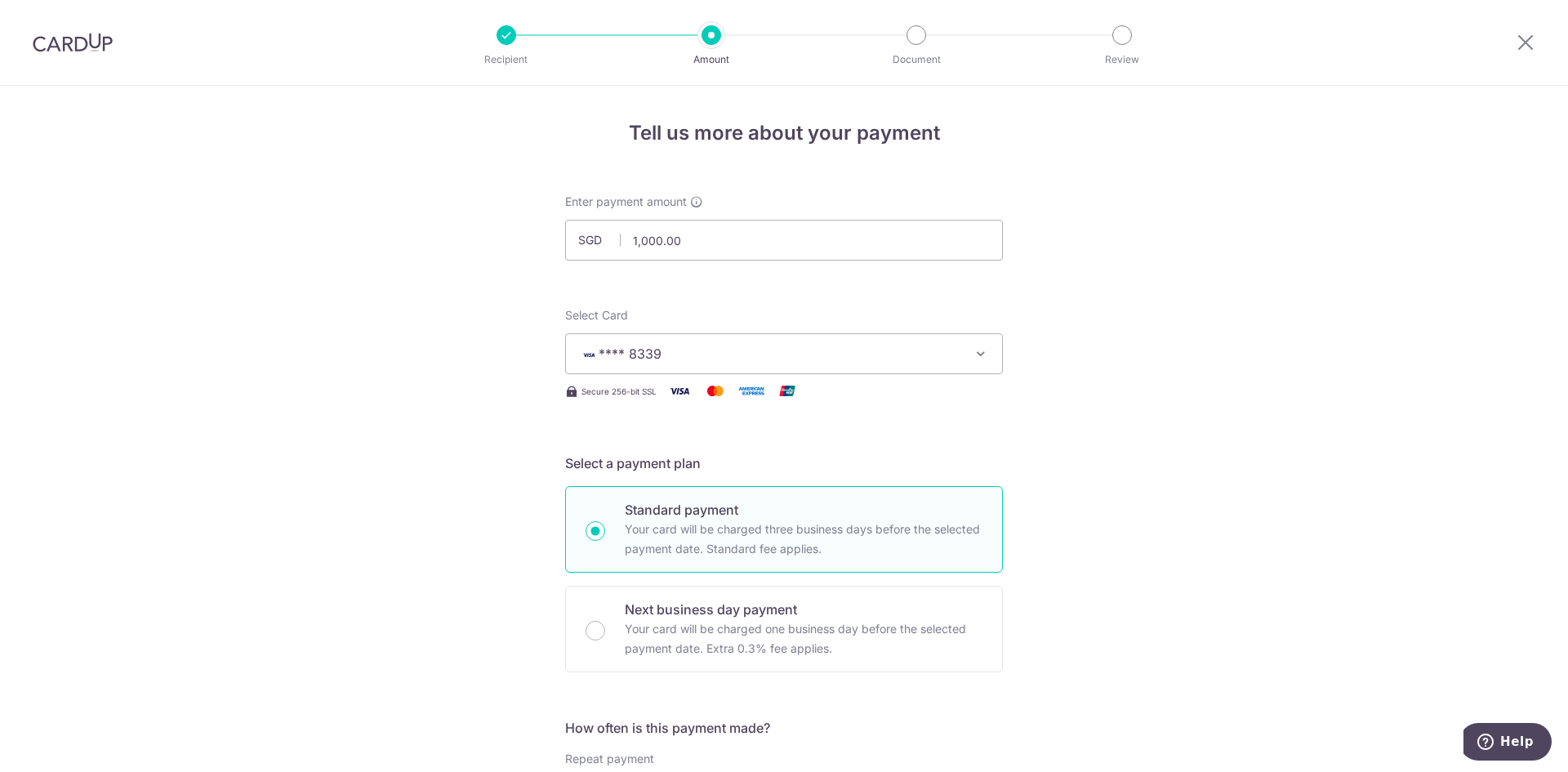
scroll to position [353, 0]
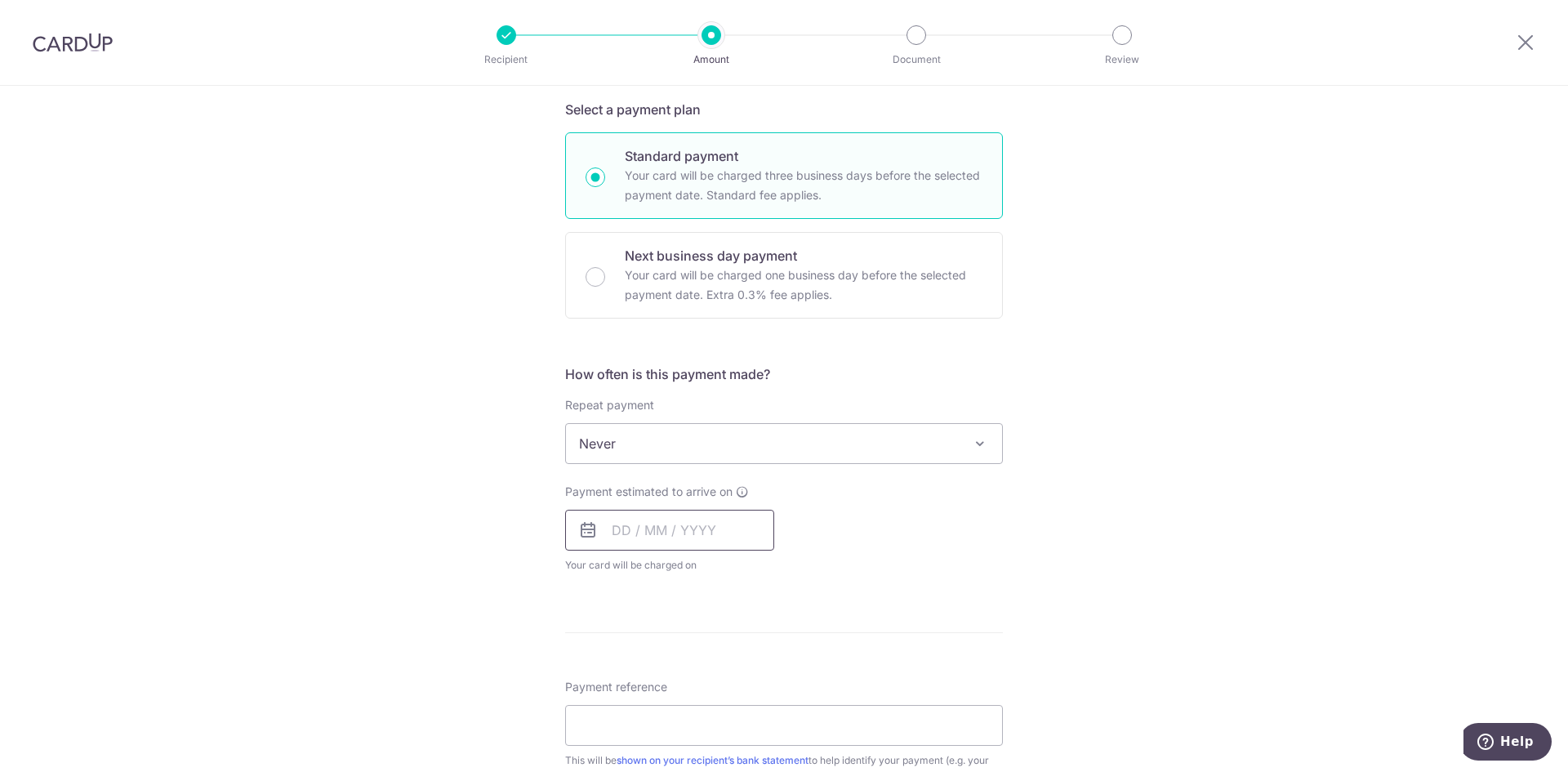
click at [673, 536] on input "text" at bounding box center [670, 530] width 209 height 41
click at [728, 635] on link "4" at bounding box center [728, 646] width 26 height 26
type input "[DATE]"
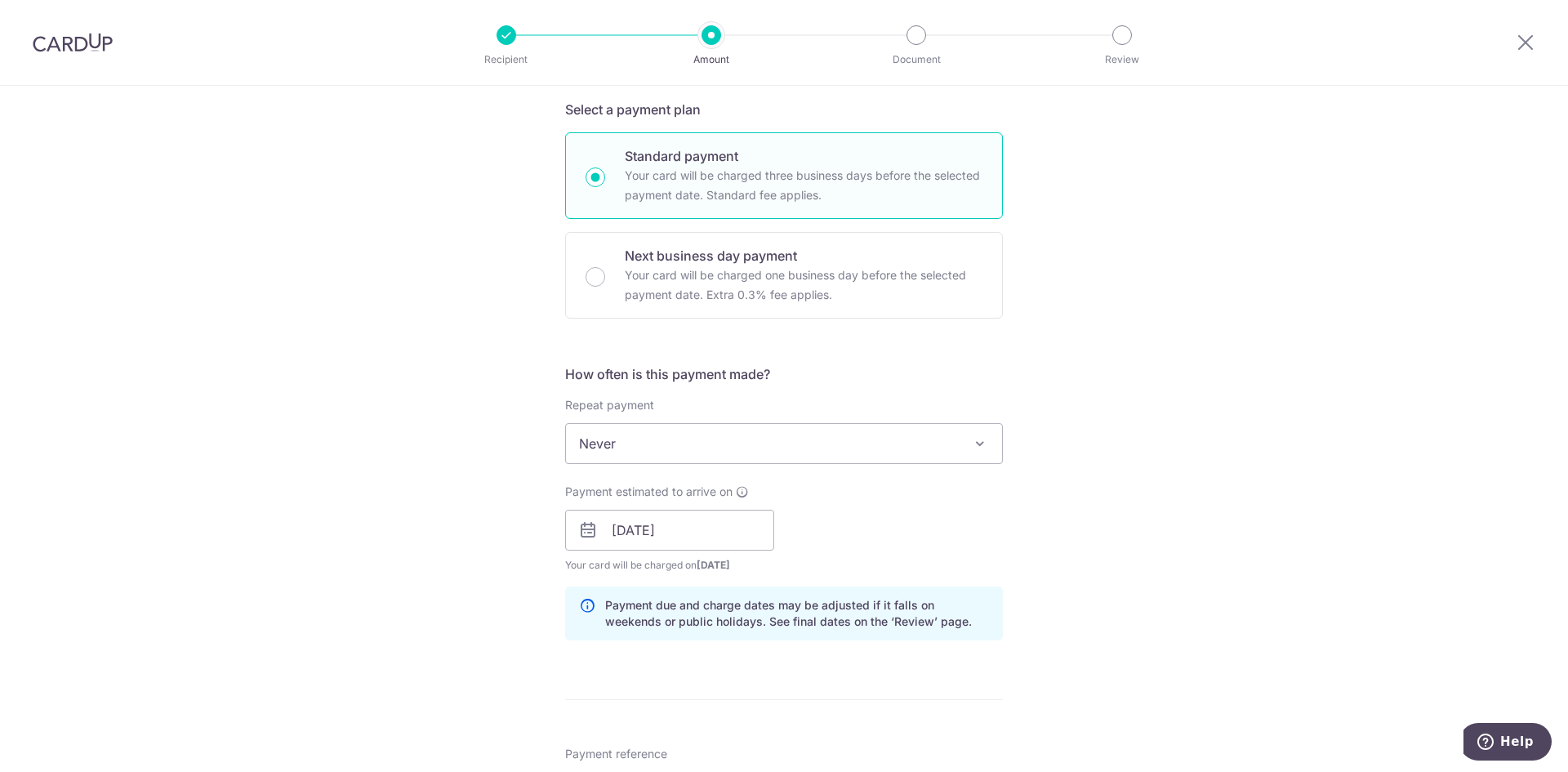
scroll to position [708, 0]
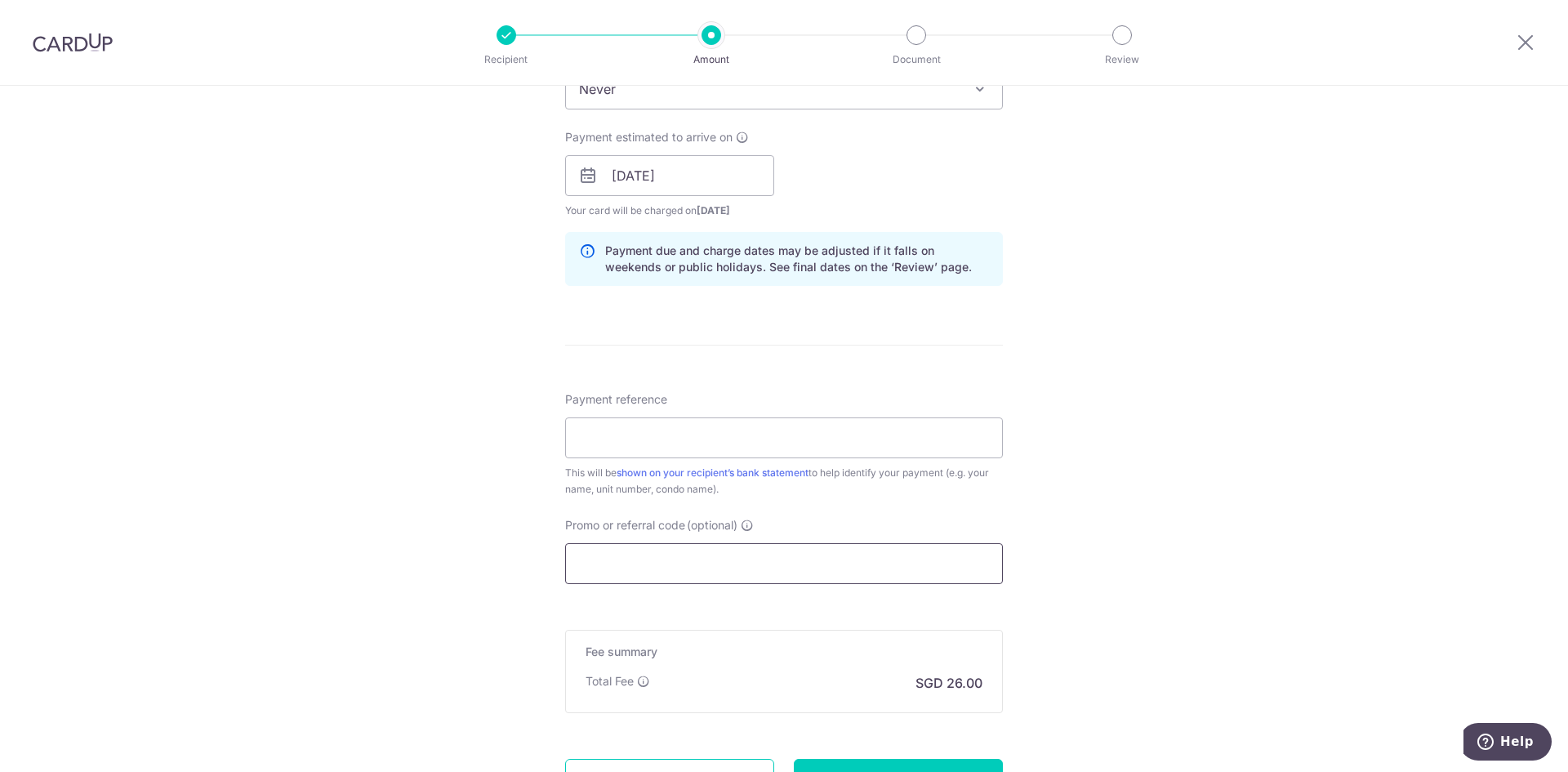
click at [649, 563] on input "Promo or referral code (optional)" at bounding box center [784, 564] width 438 height 41
paste input "SAVERENT179"
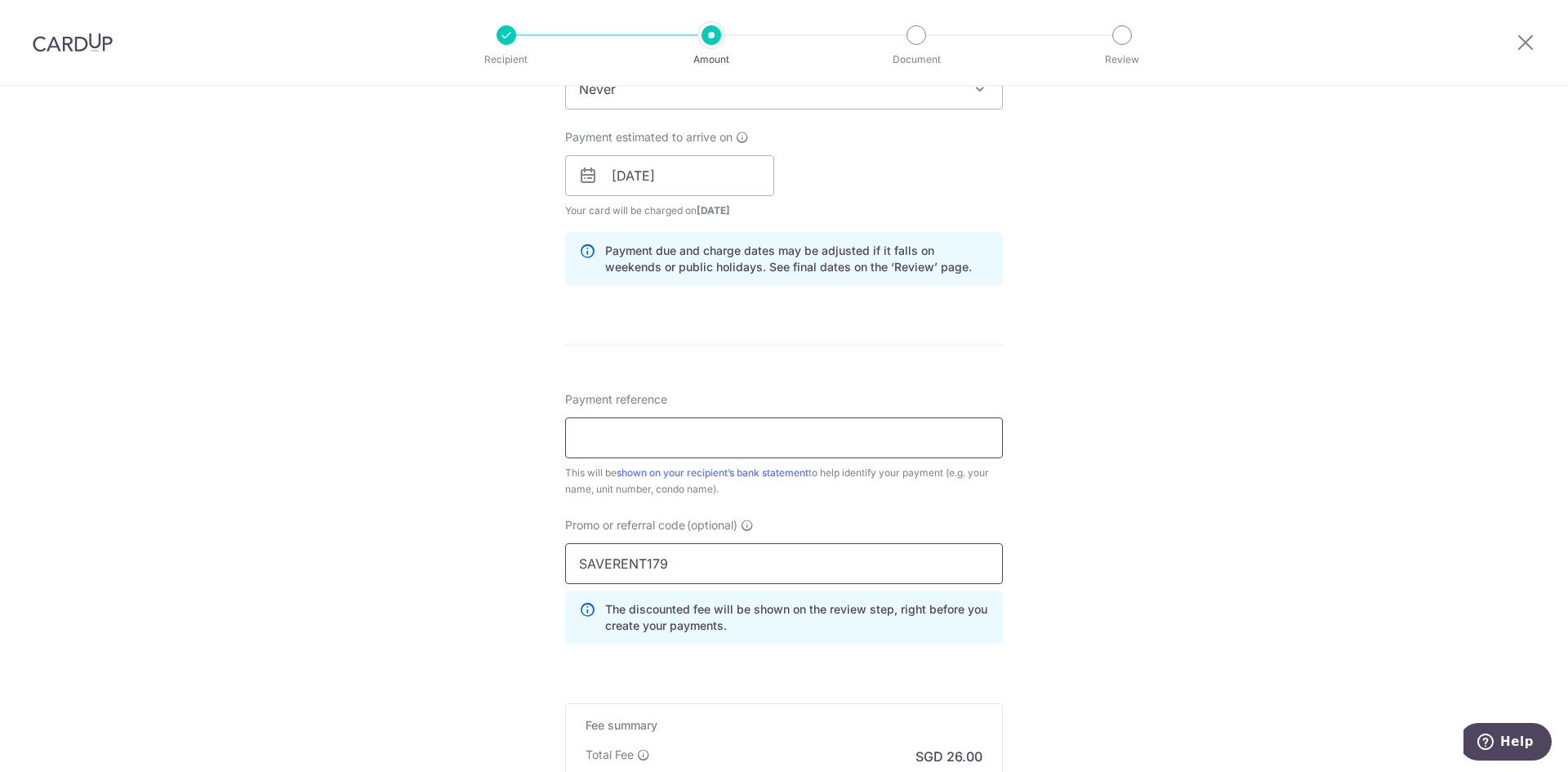
type input "SAVERENT179"
click at [640, 446] on input "Payment reference" at bounding box center [784, 438] width 438 height 41
click at [1231, 483] on div "Tell us more about your payment Enter payment amount SGD 1,000.00 1000.00 Selec…" at bounding box center [784, 186] width 1568 height 1618
click at [759, 435] on input "From SL" at bounding box center [784, 438] width 438 height 41
type input "From SL"
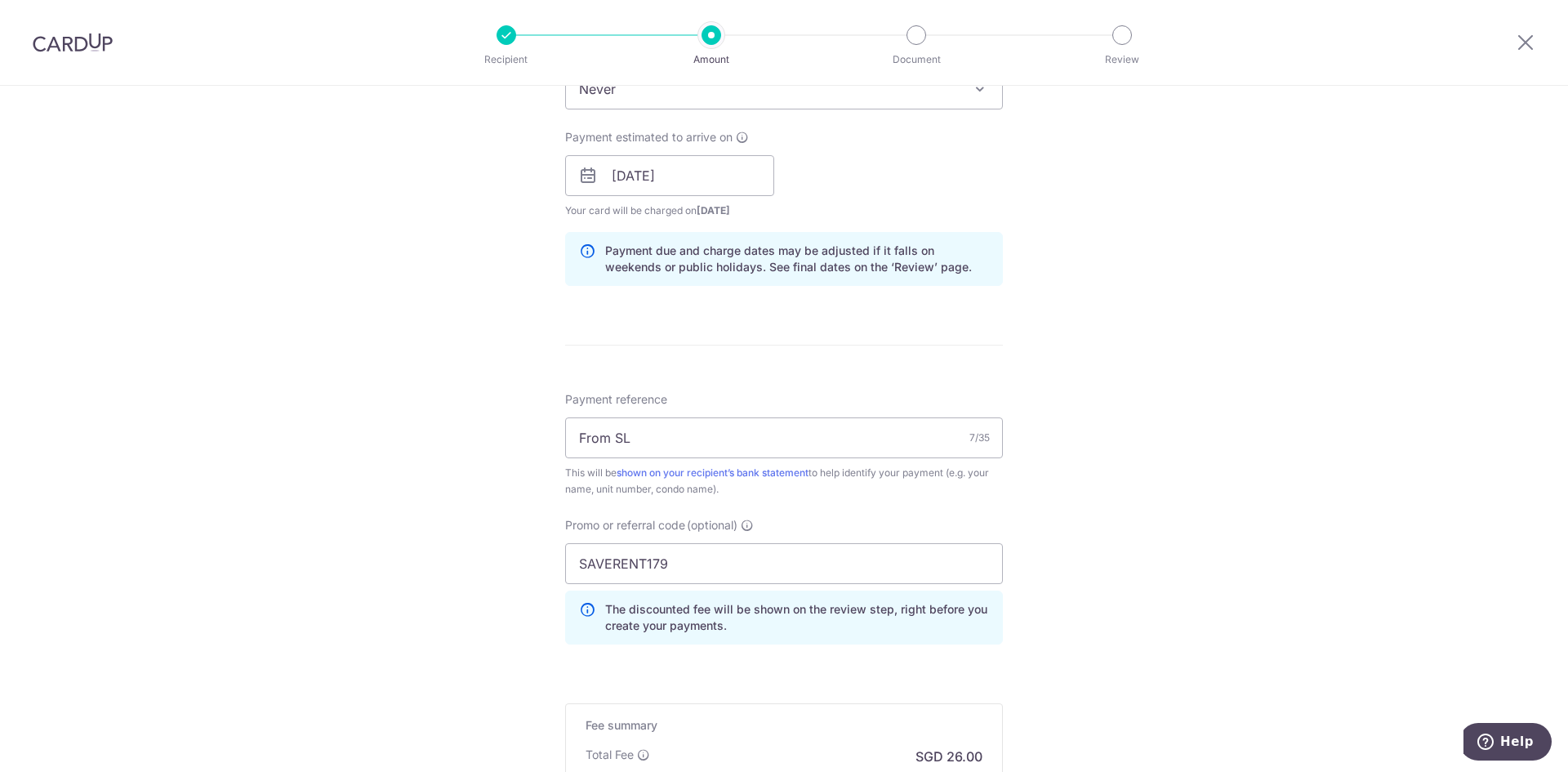
click at [1174, 459] on div "Tell us more about your payment Enter payment amount SGD 1,000.00 1000.00 Selec…" at bounding box center [784, 186] width 1568 height 1618
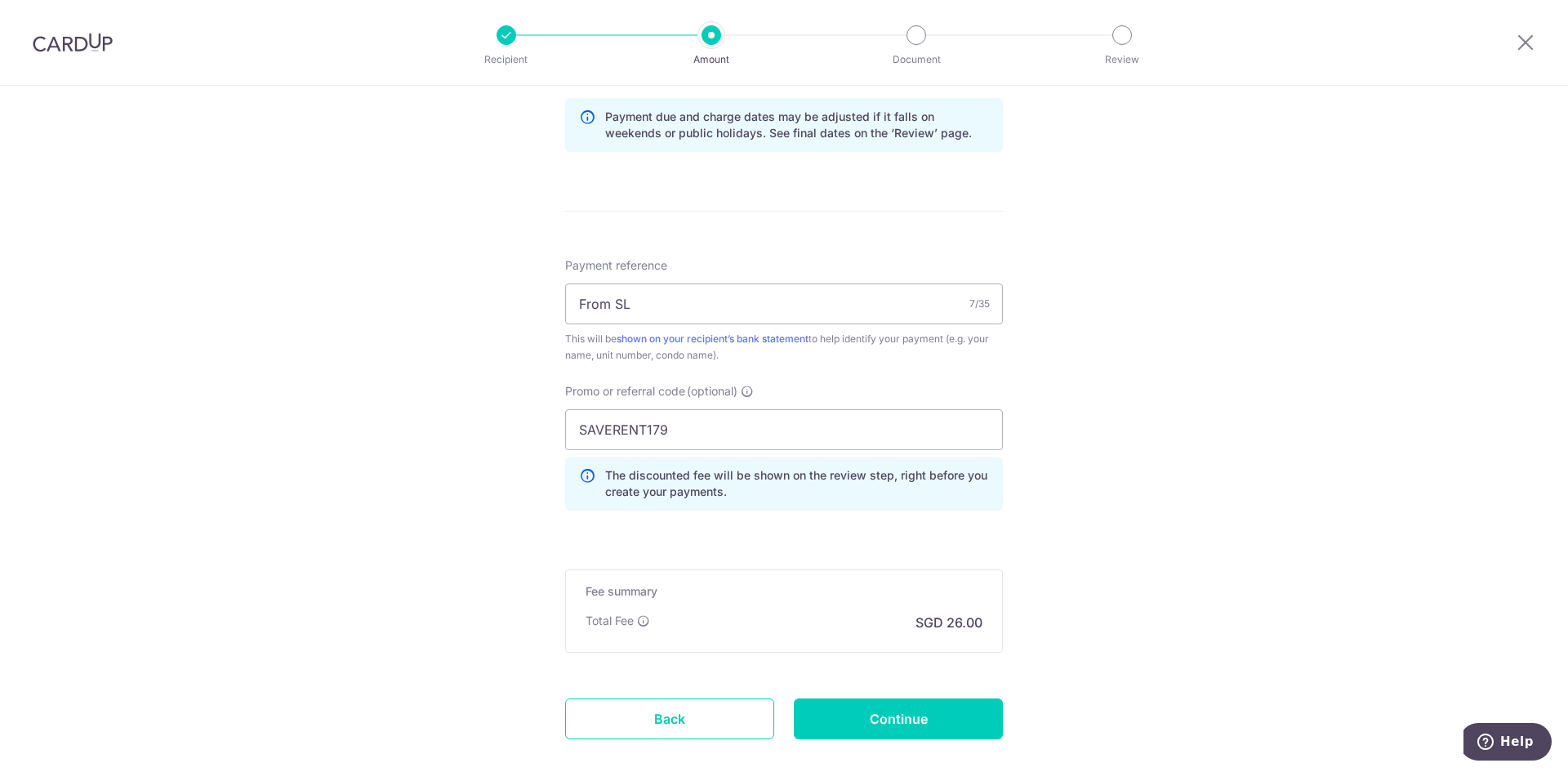
scroll to position [931, 0]
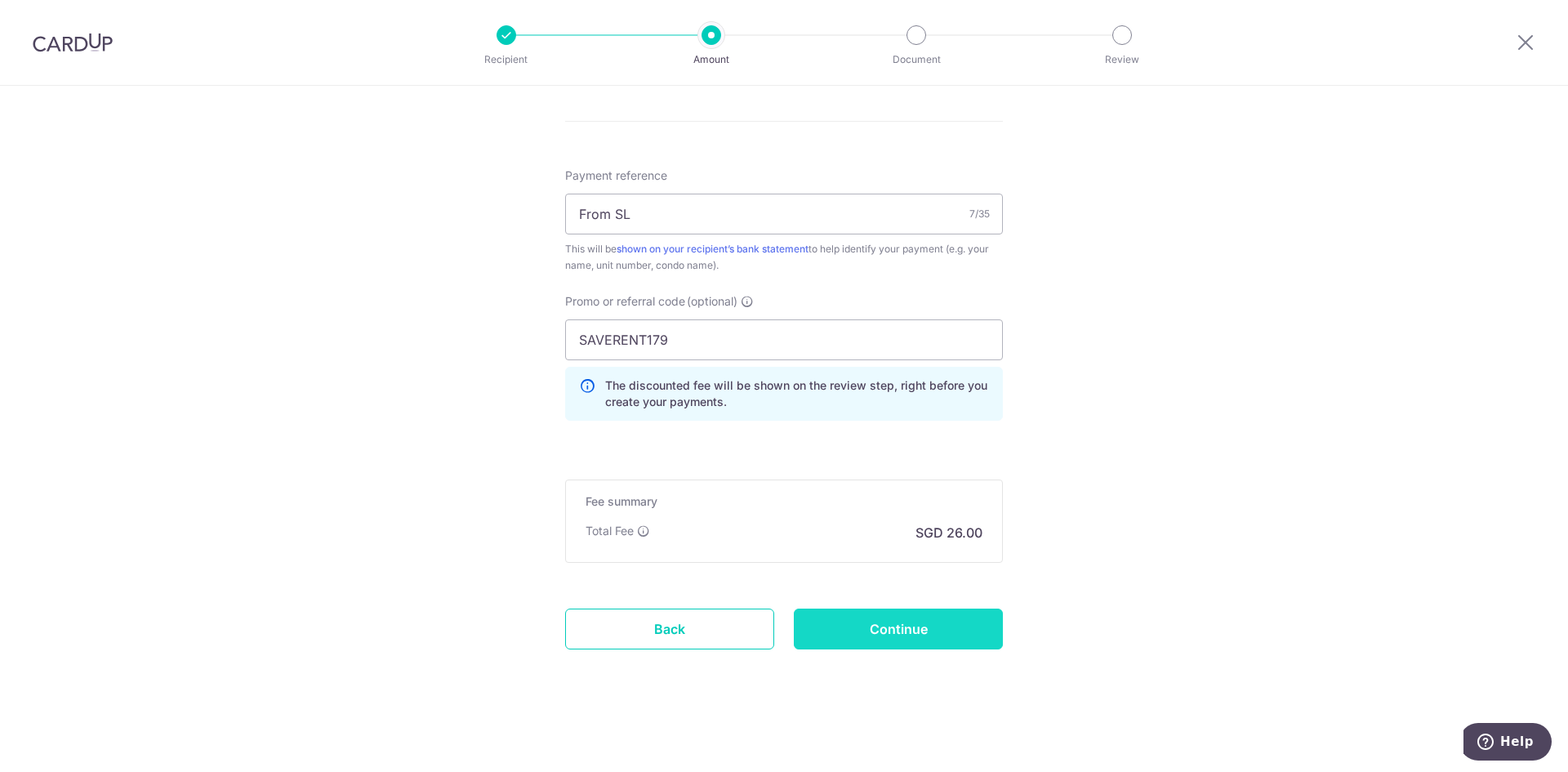
click at [899, 629] on input "Continue" at bounding box center [898, 629] width 209 height 41
type input "Create Schedule"
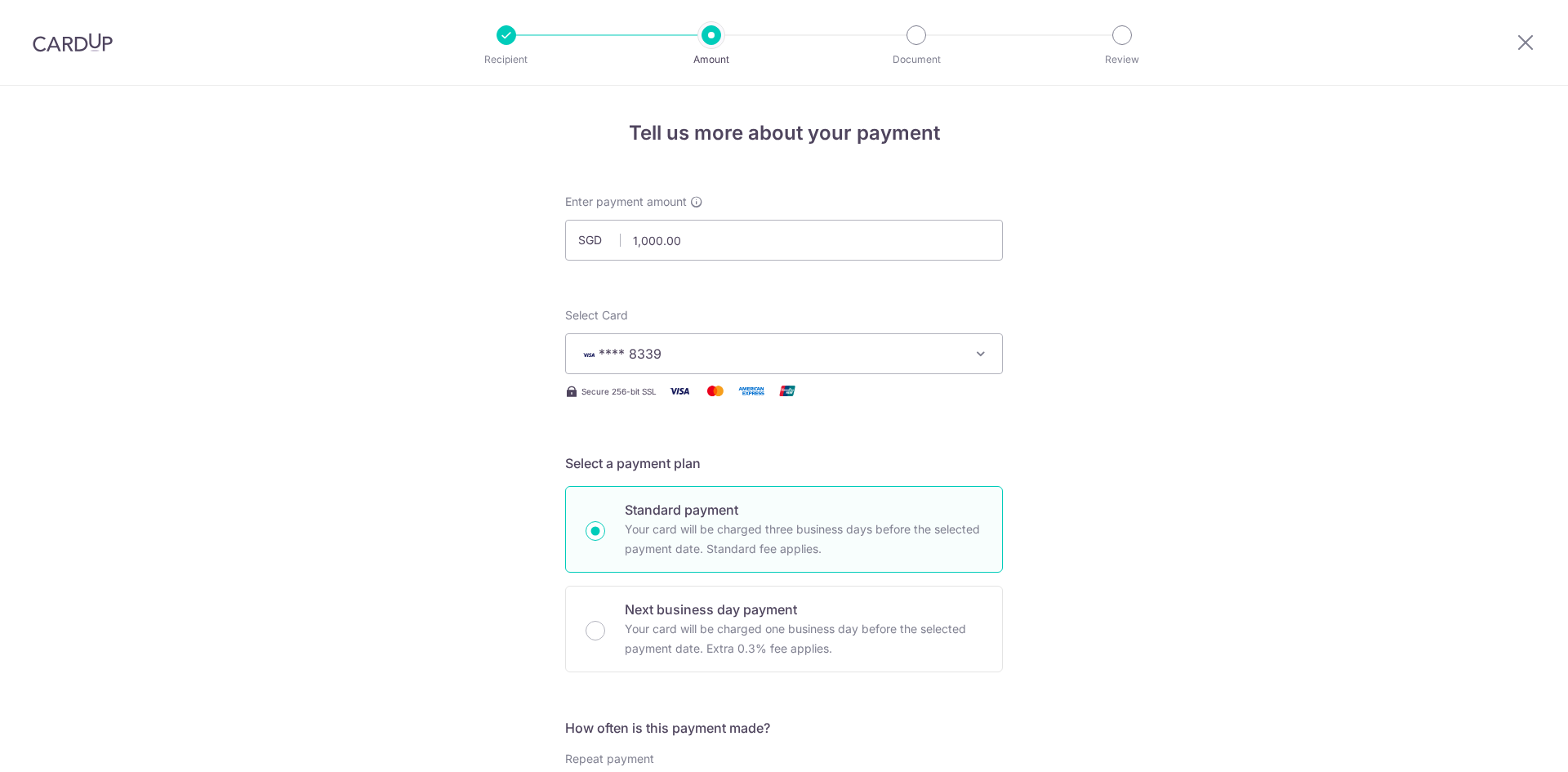
scroll to position [955, 0]
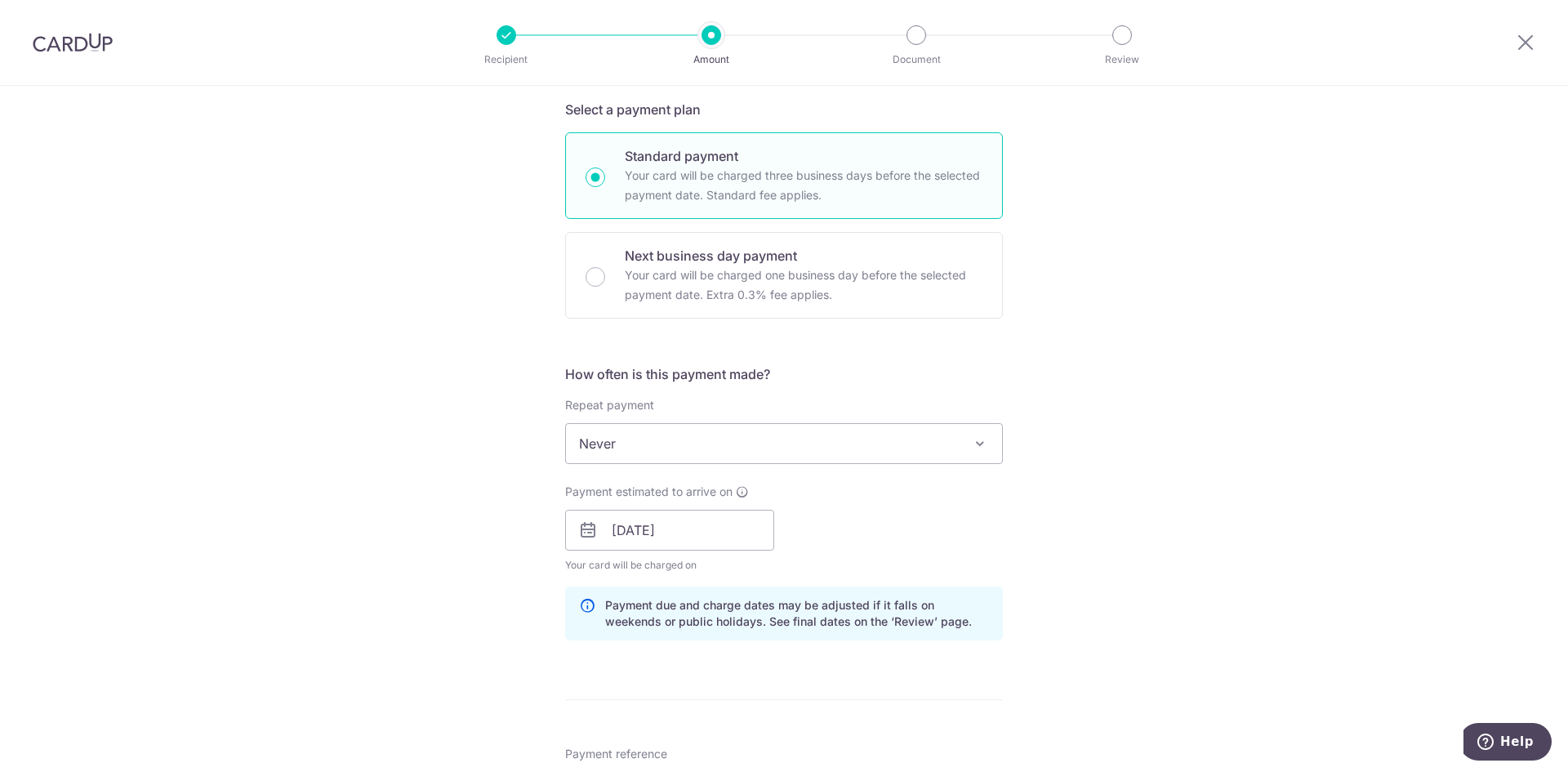
scroll to position [708, 0]
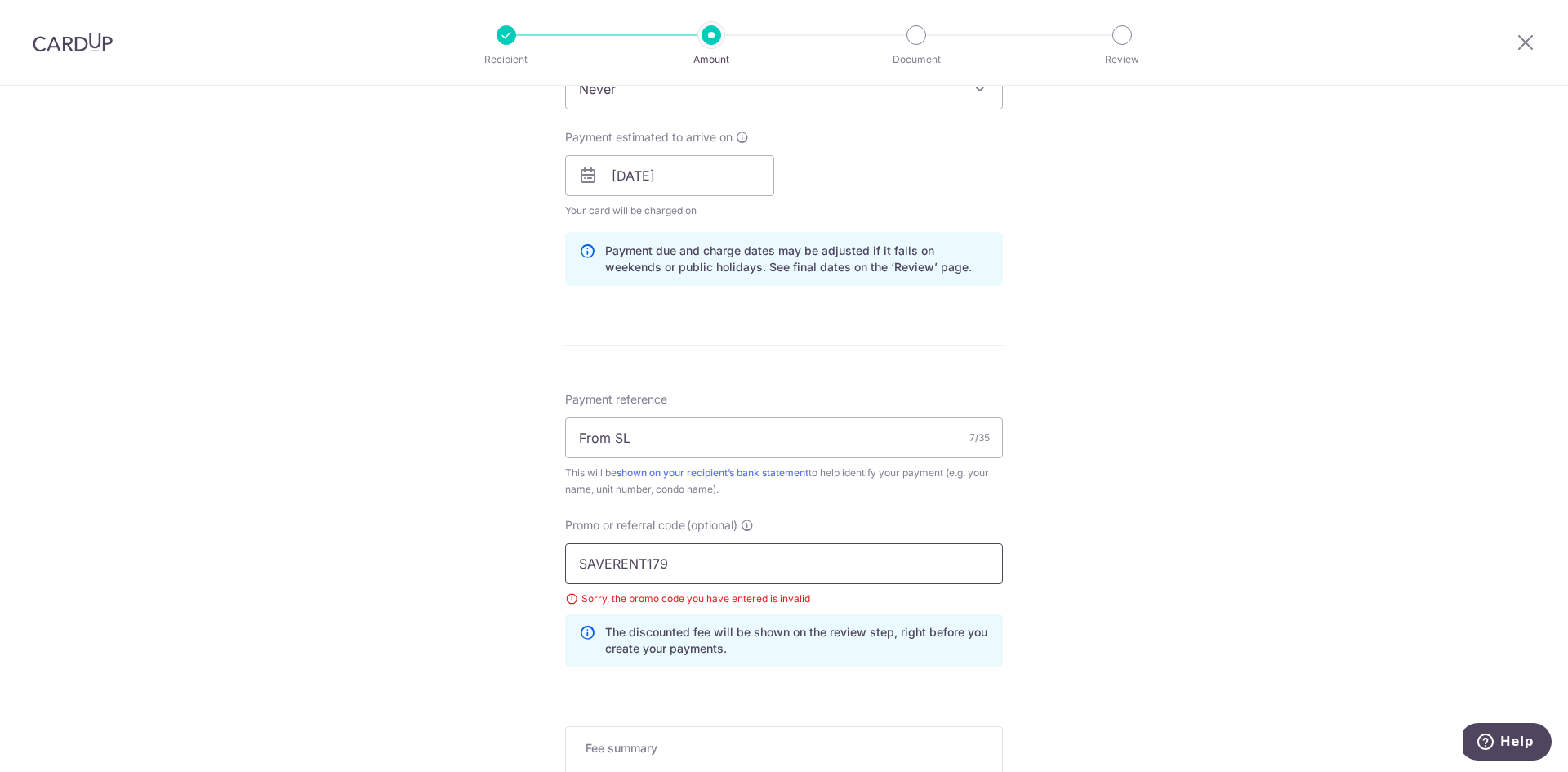
click at [768, 562] on input "SAVERENT179" at bounding box center [784, 564] width 438 height 41
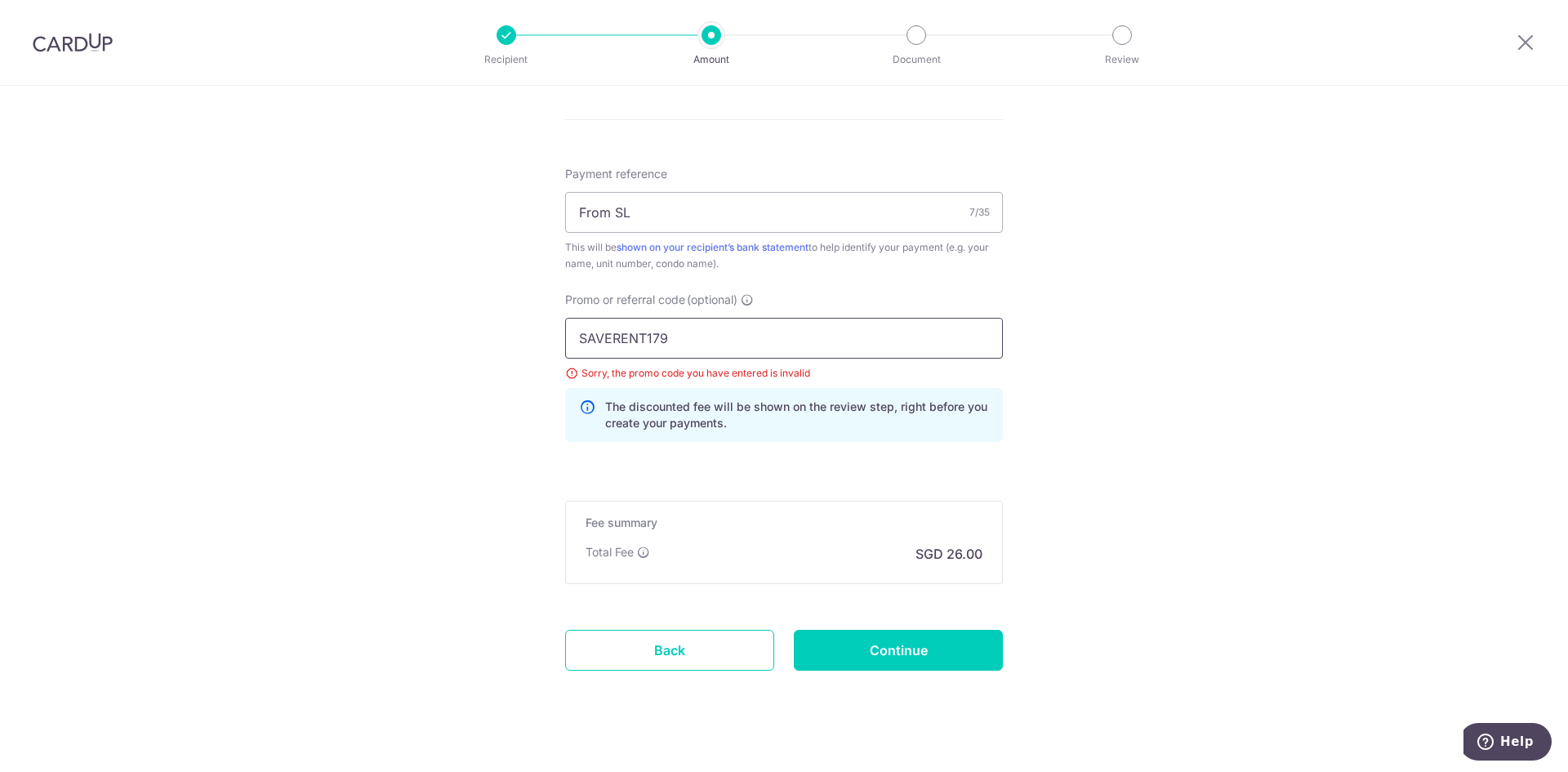
scroll to position [955, 0]
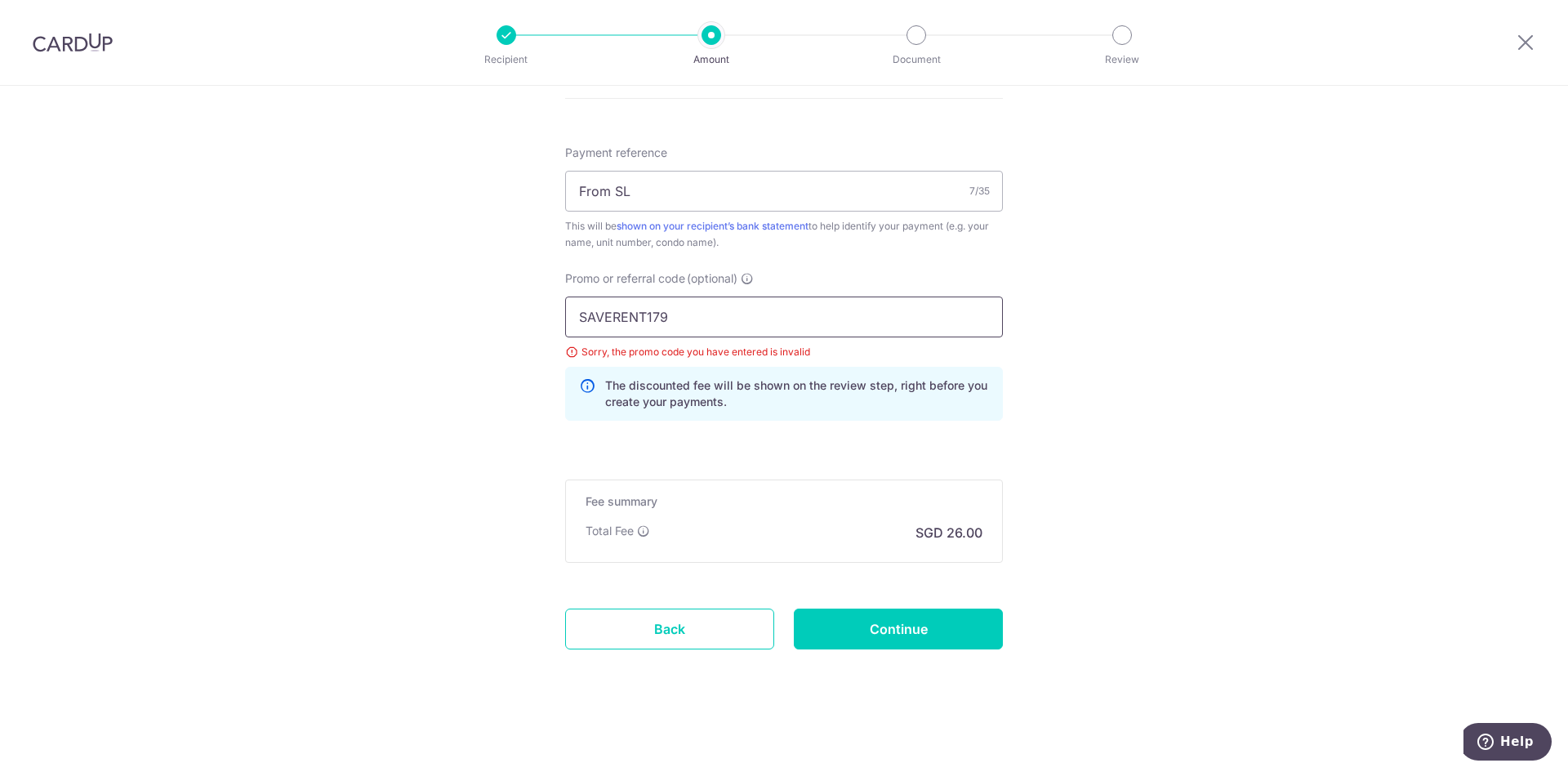
click at [873, 324] on input "SAVERENT179" at bounding box center [784, 317] width 438 height 41
drag, startPoint x: 691, startPoint y: 322, endPoint x: 501, endPoint y: 324, distance: 190.0
paste input "REC185"
type input "REC185"
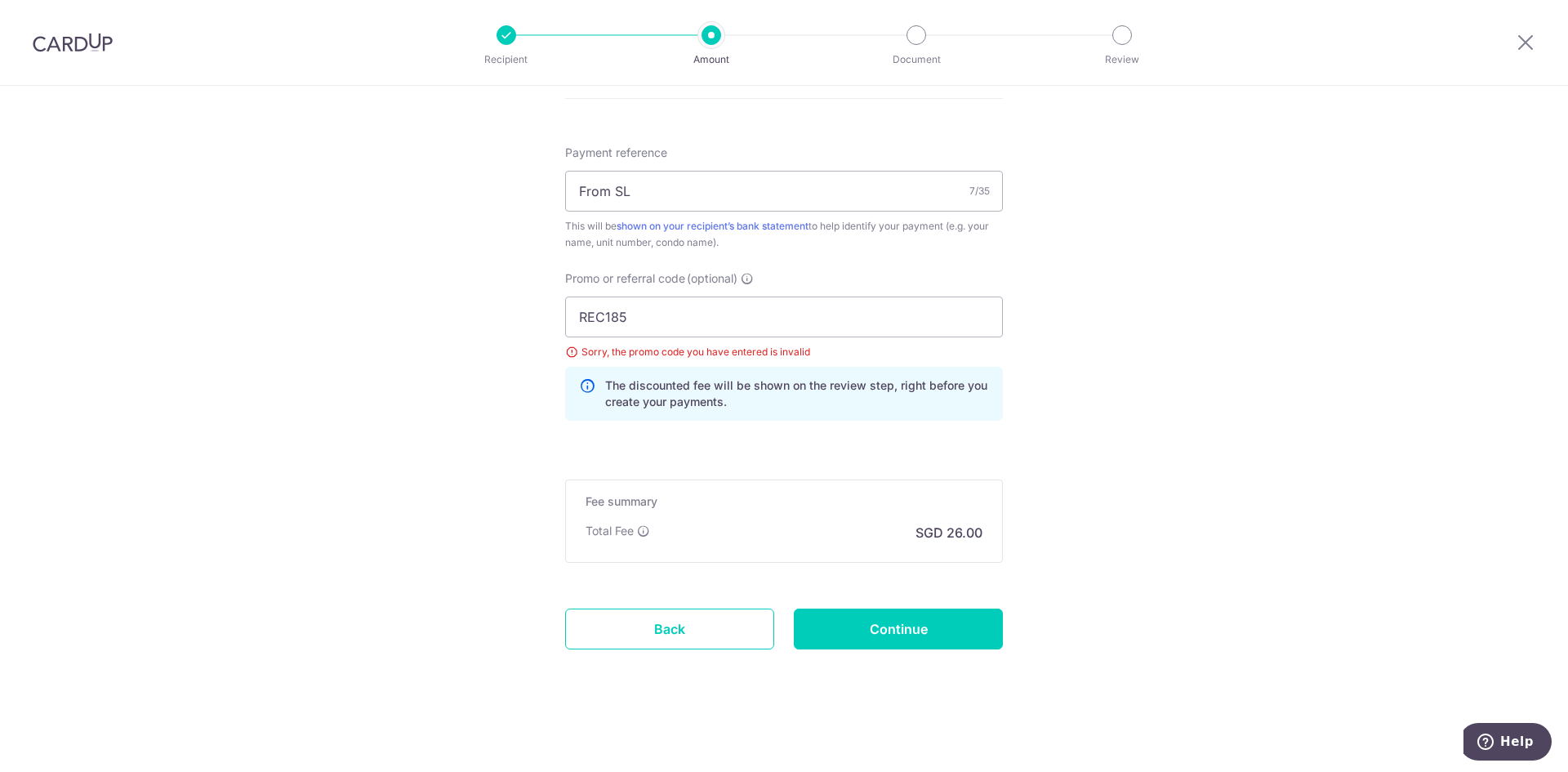
click at [921, 626] on input "Continue" at bounding box center [898, 629] width 209 height 41
type input "Update Schedule"
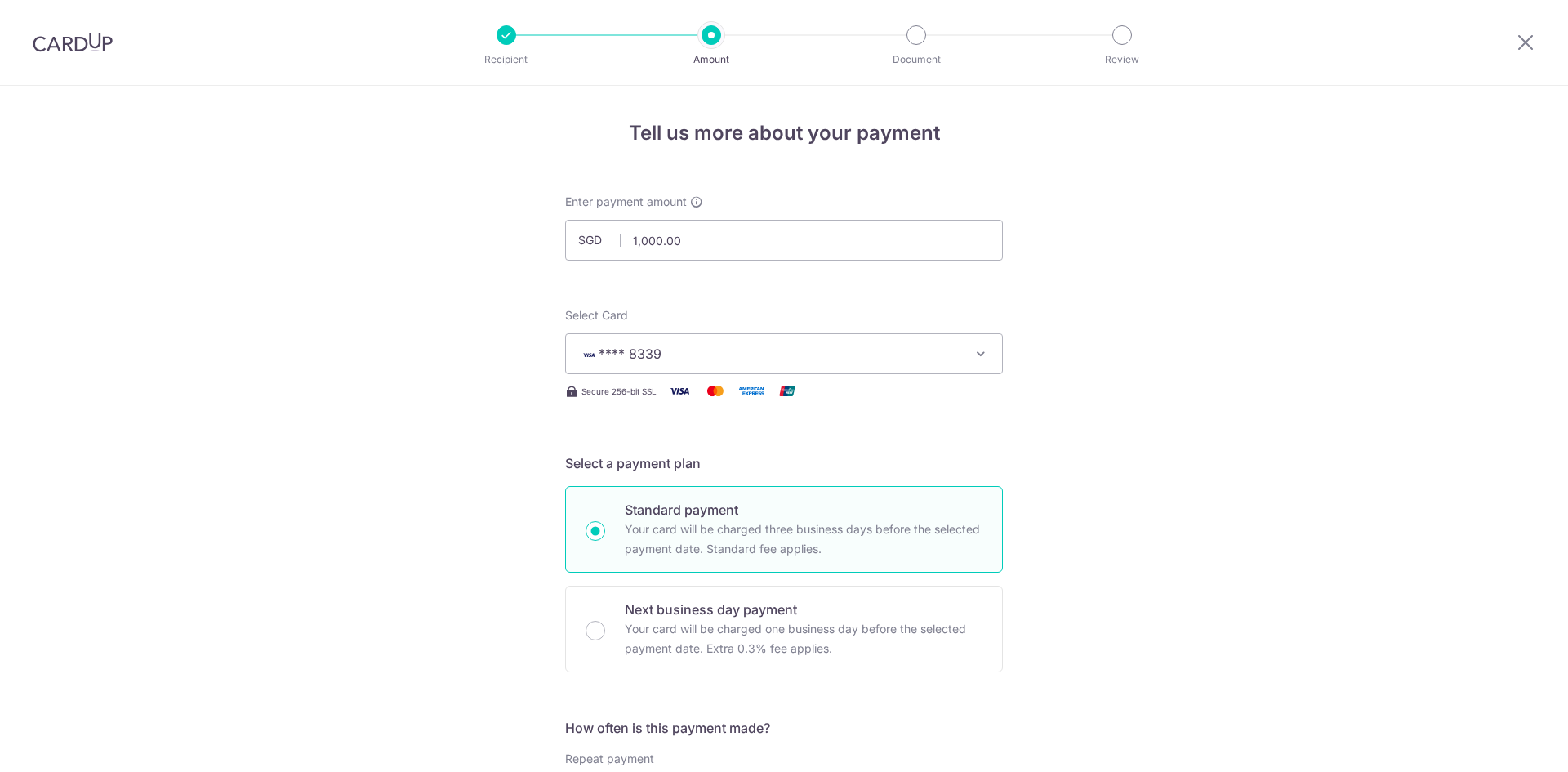
scroll to position [955, 0]
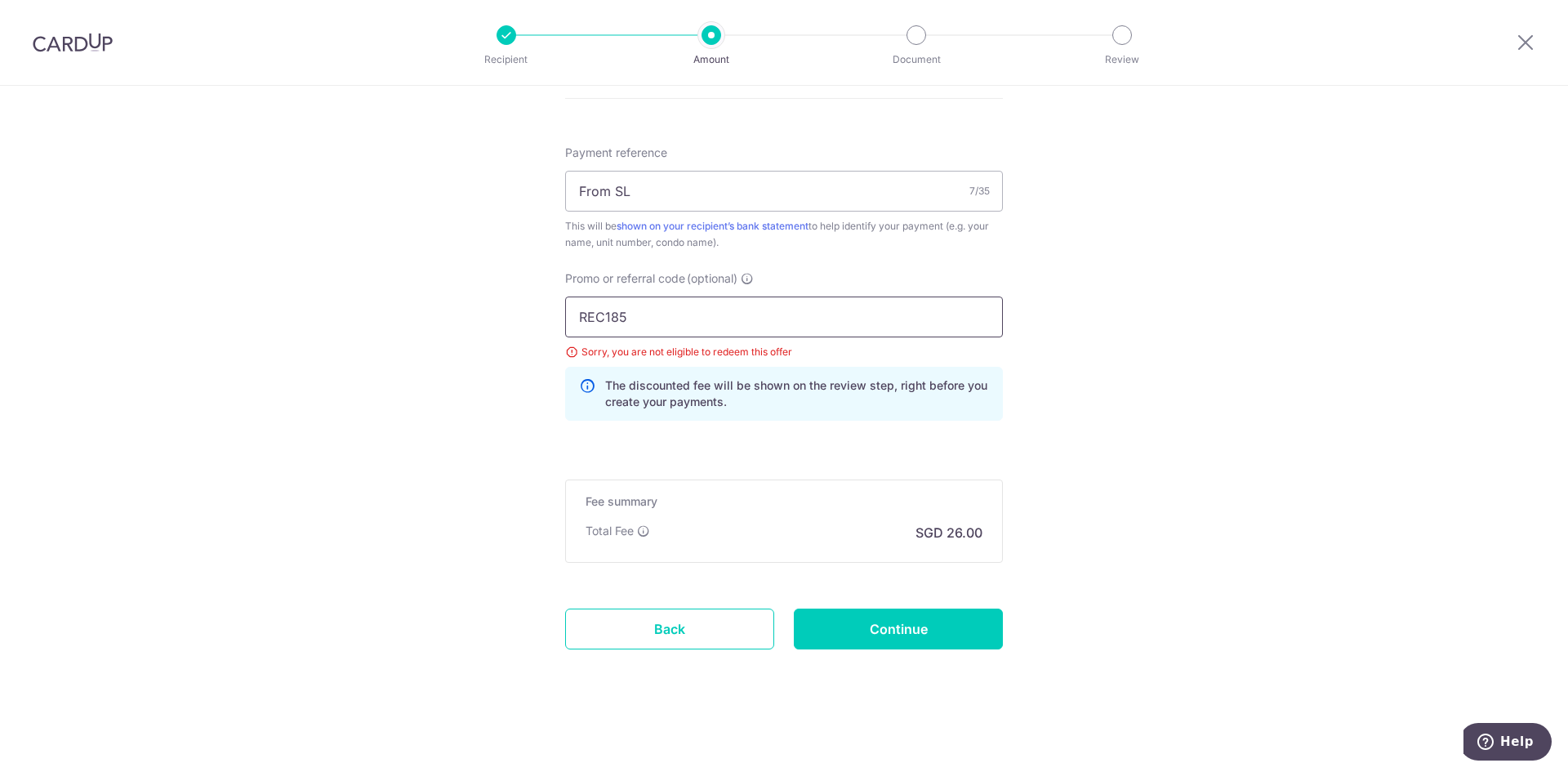
drag, startPoint x: 649, startPoint y: 320, endPoint x: 476, endPoint y: 328, distance: 173.2
paste input "SAVERENT179"
type input "SAVERENT179"
click at [886, 630] on input "Continue" at bounding box center [898, 629] width 209 height 41
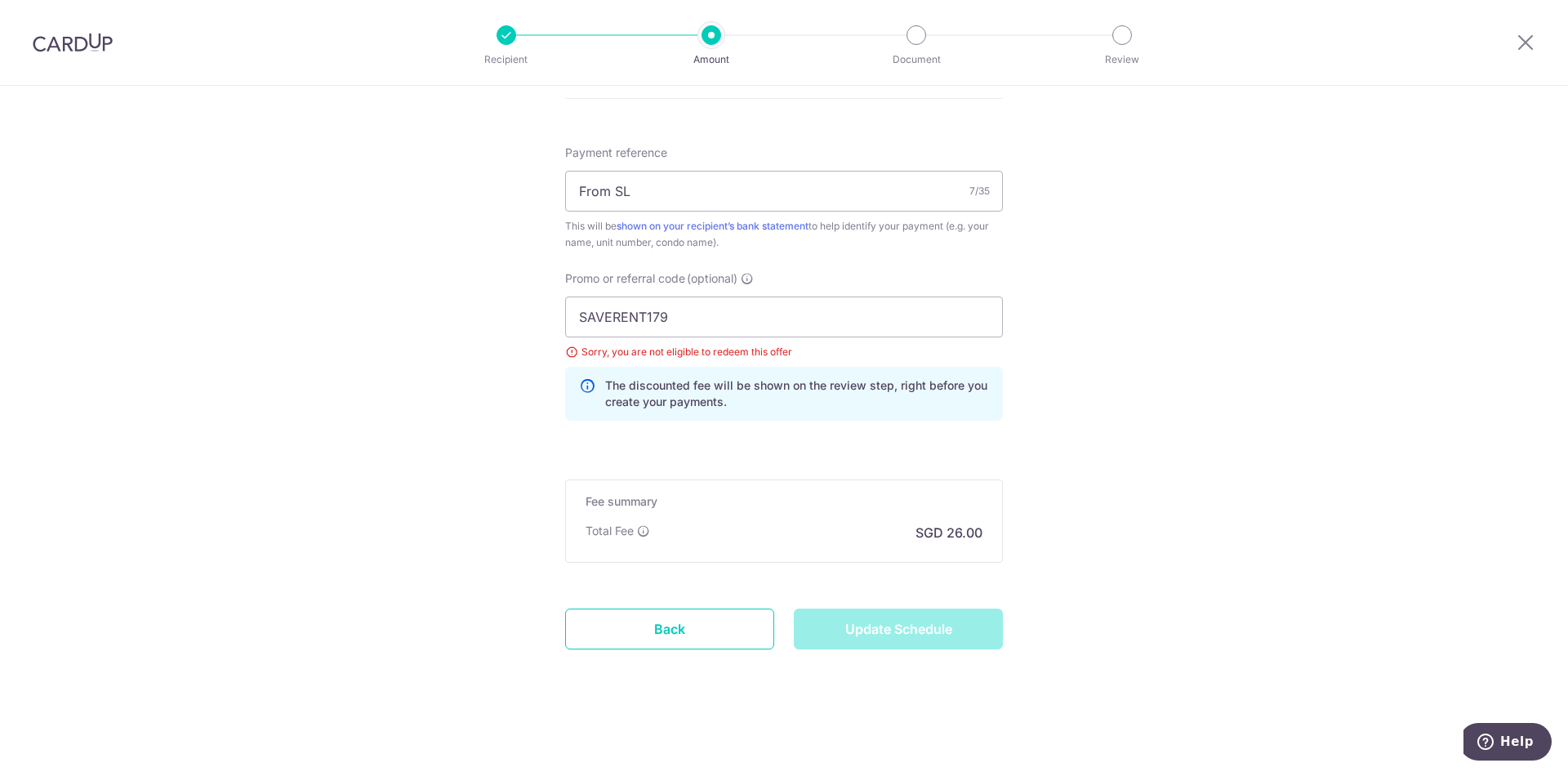
type input "Update Schedule"
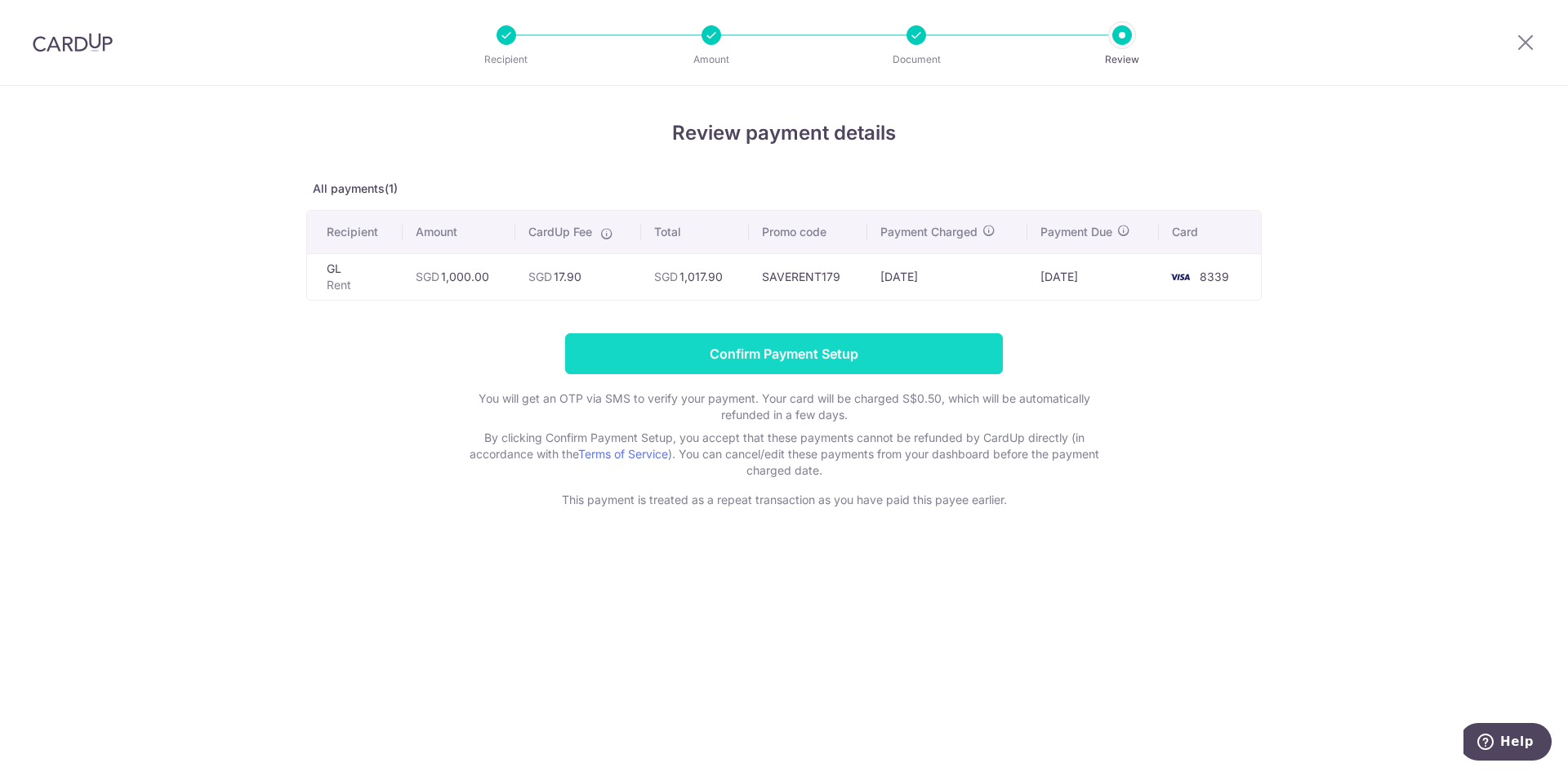
click at [891, 353] on input "Confirm Payment Setup" at bounding box center [784, 353] width 438 height 41
